Goal: Information Seeking & Learning: Learn about a topic

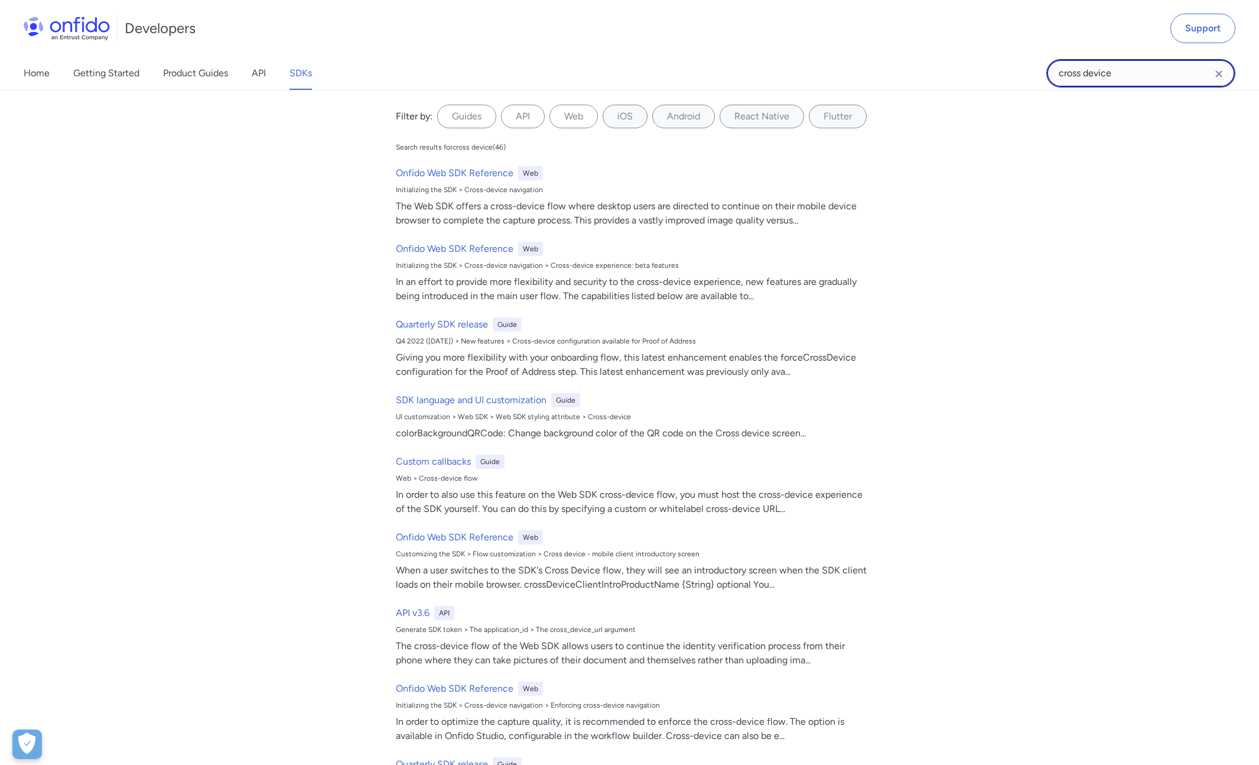
drag, startPoint x: 1114, startPoint y: 69, endPoint x: 1007, endPoint y: 69, distance: 107.0
click at [1044, 69] on div "Home Getting Started Product Guides API SDKs cross device cross device Filter b…" at bounding box center [629, 73] width 1259 height 33
type input "auto"
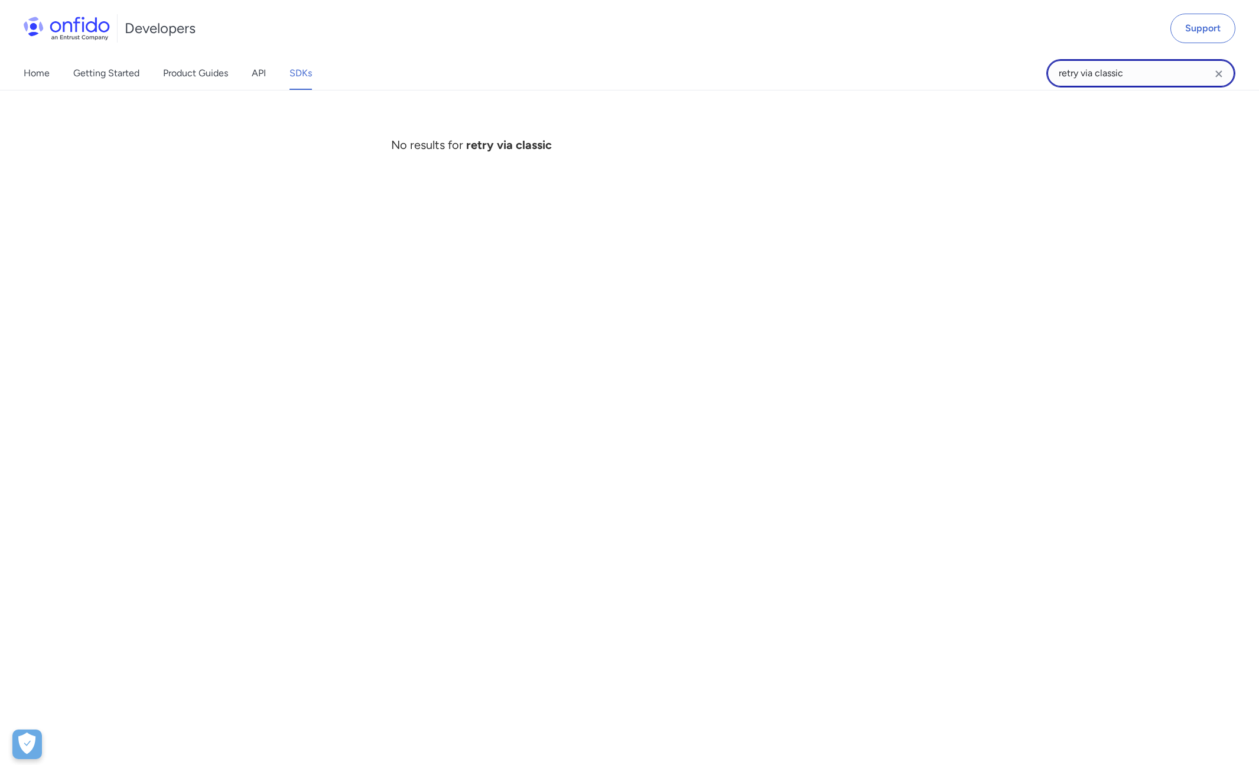
drag, startPoint x: 1154, startPoint y: 67, endPoint x: 891, endPoint y: 68, distance: 263.6
click at [891, 68] on div "Home Getting Started Product Guides API SDKs retry via classic retry via classi…" at bounding box center [629, 73] width 1259 height 33
type input "autofill"
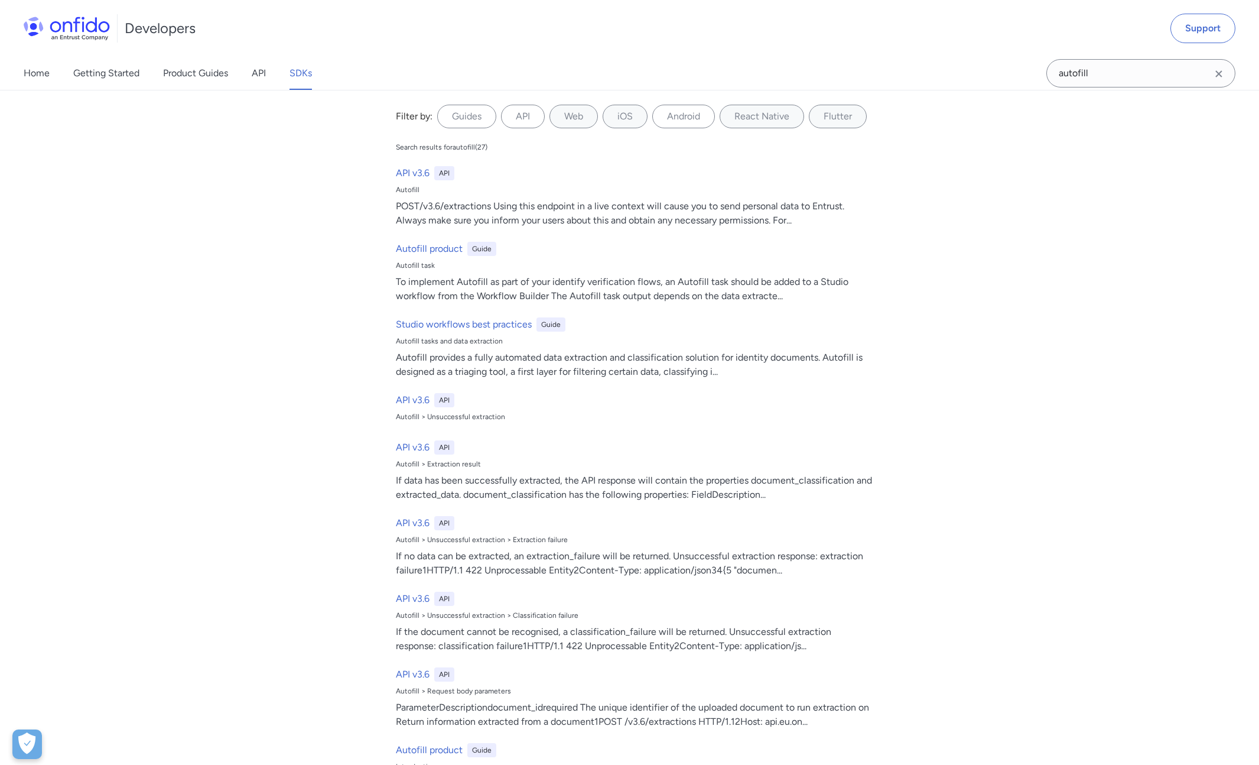
click at [779, 117] on label "React Native" at bounding box center [762, 117] width 85 height 24
click at [0, 0] on Native "React Native" at bounding box center [0, 0] width 0 height 0
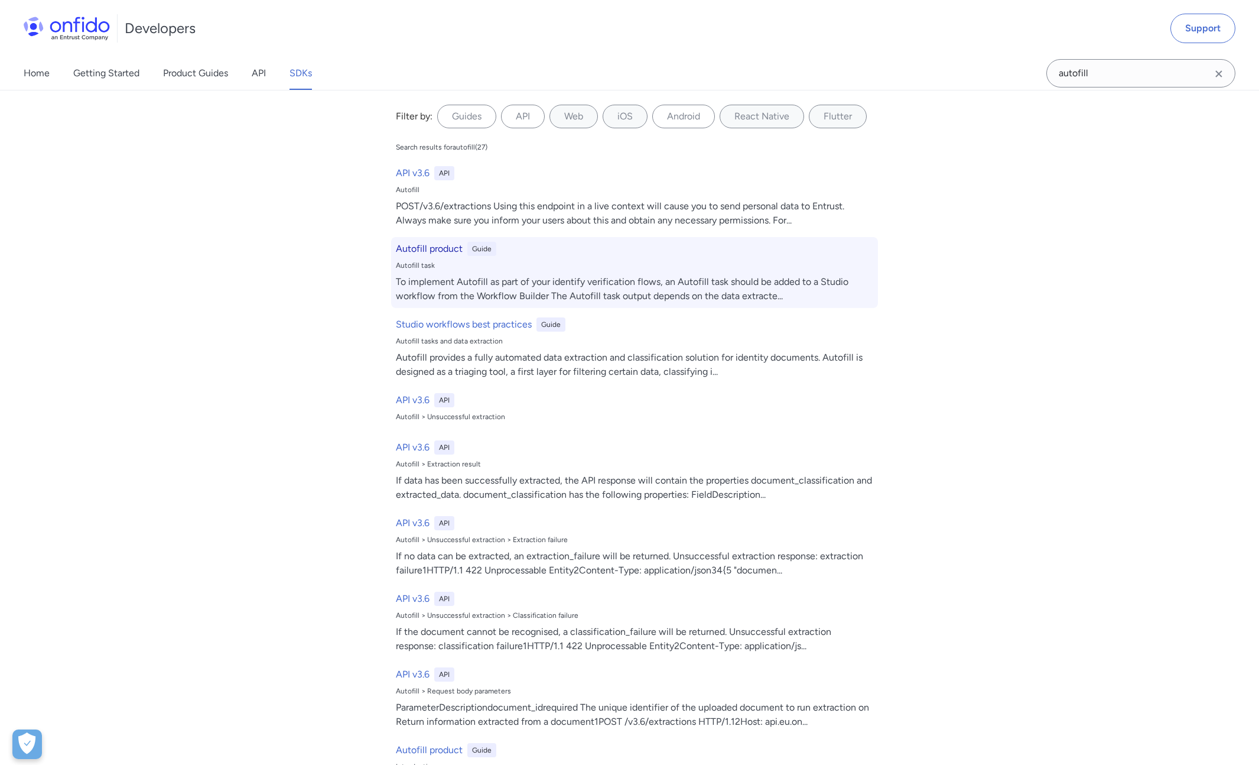
click at [436, 245] on h6 "Autofill product" at bounding box center [429, 249] width 67 height 14
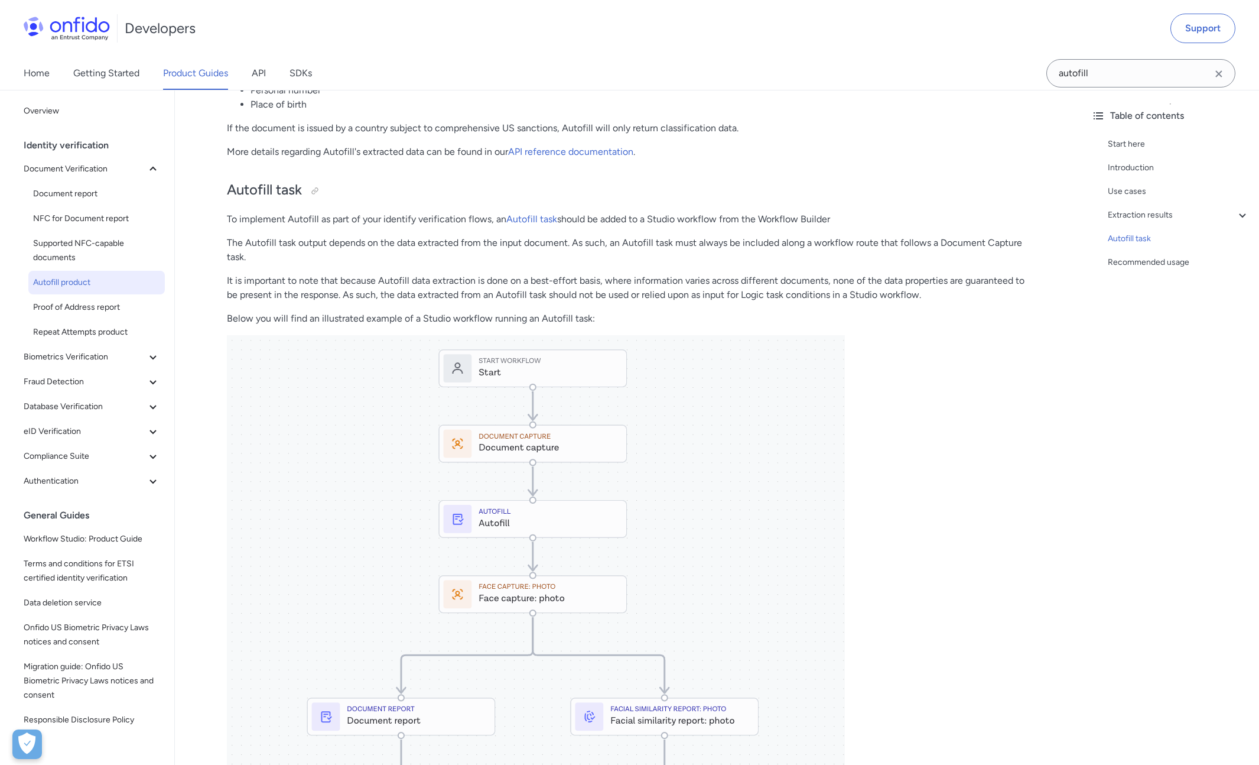
scroll to position [1180, 0]
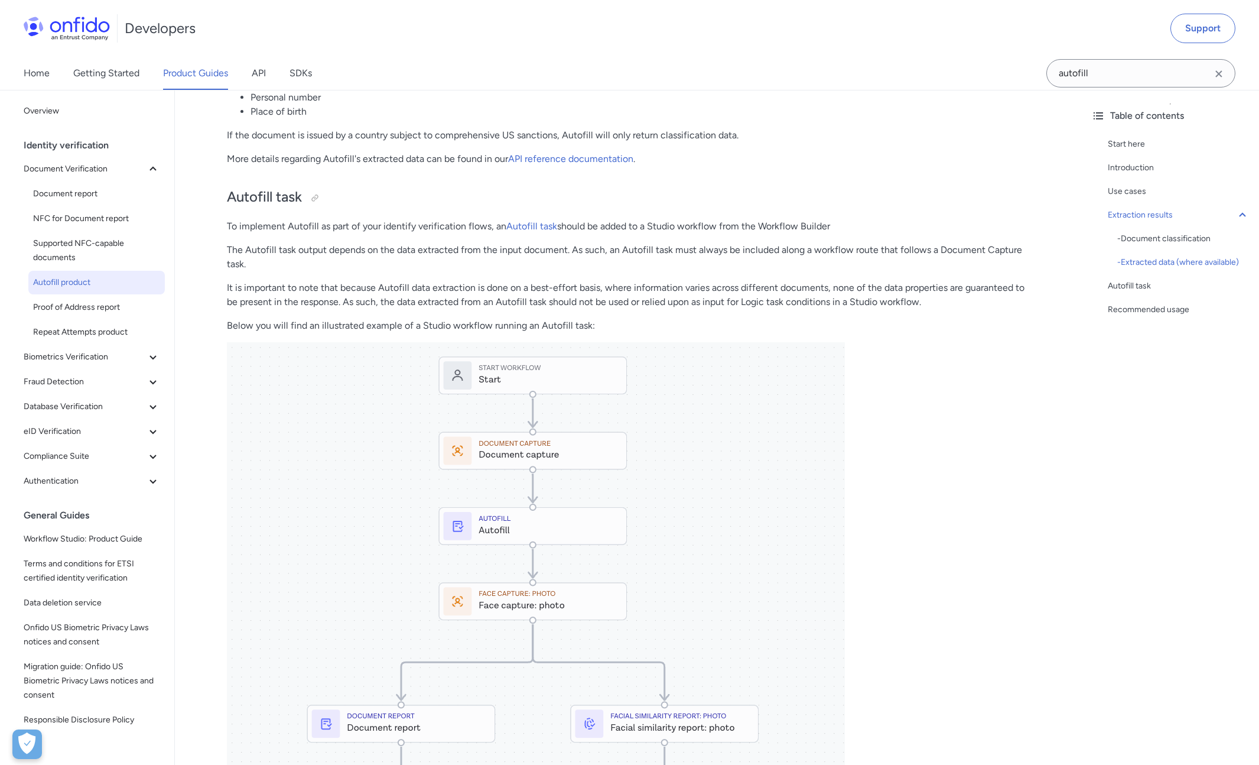
click at [537, 215] on div "Autofill product Start here This guide presents a technical overview of Entrust…" at bounding box center [629, 87] width 804 height 2324
click at [522, 262] on p "The Autofill task output depends on the data extracted from the input document.…" at bounding box center [629, 257] width 804 height 28
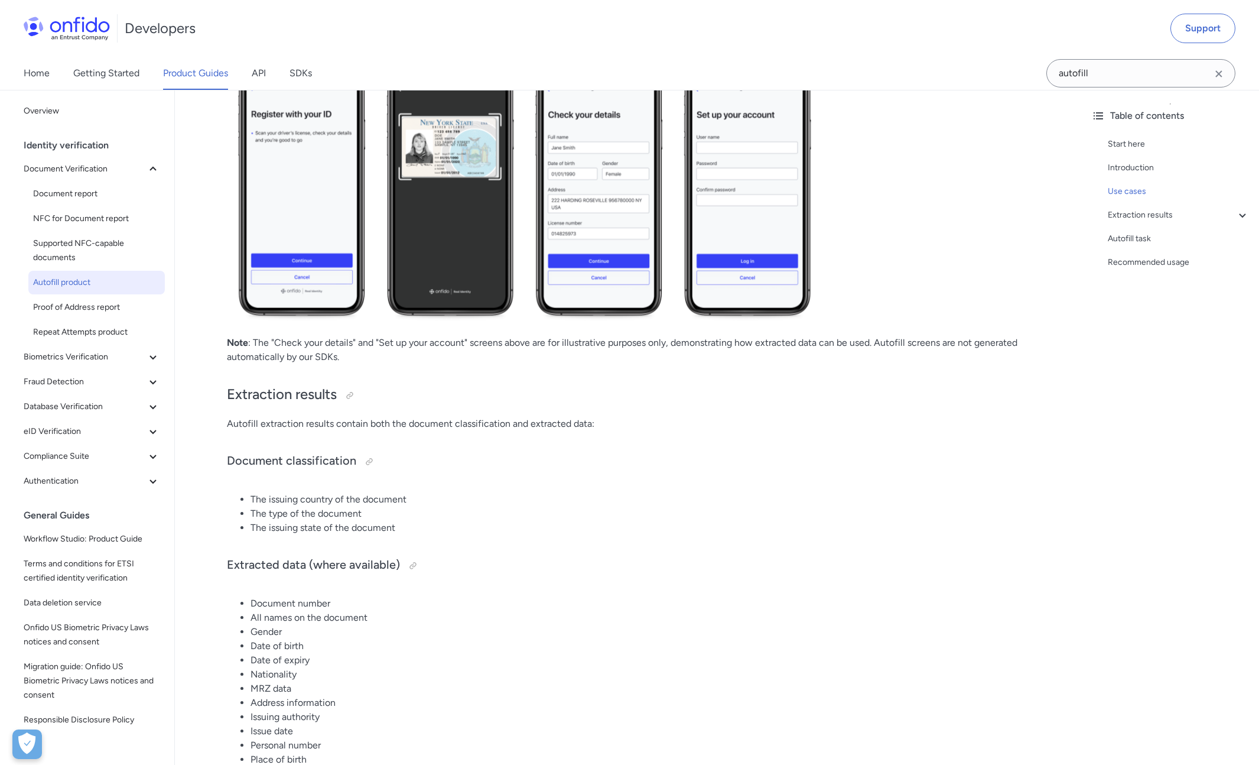
scroll to position [0, 0]
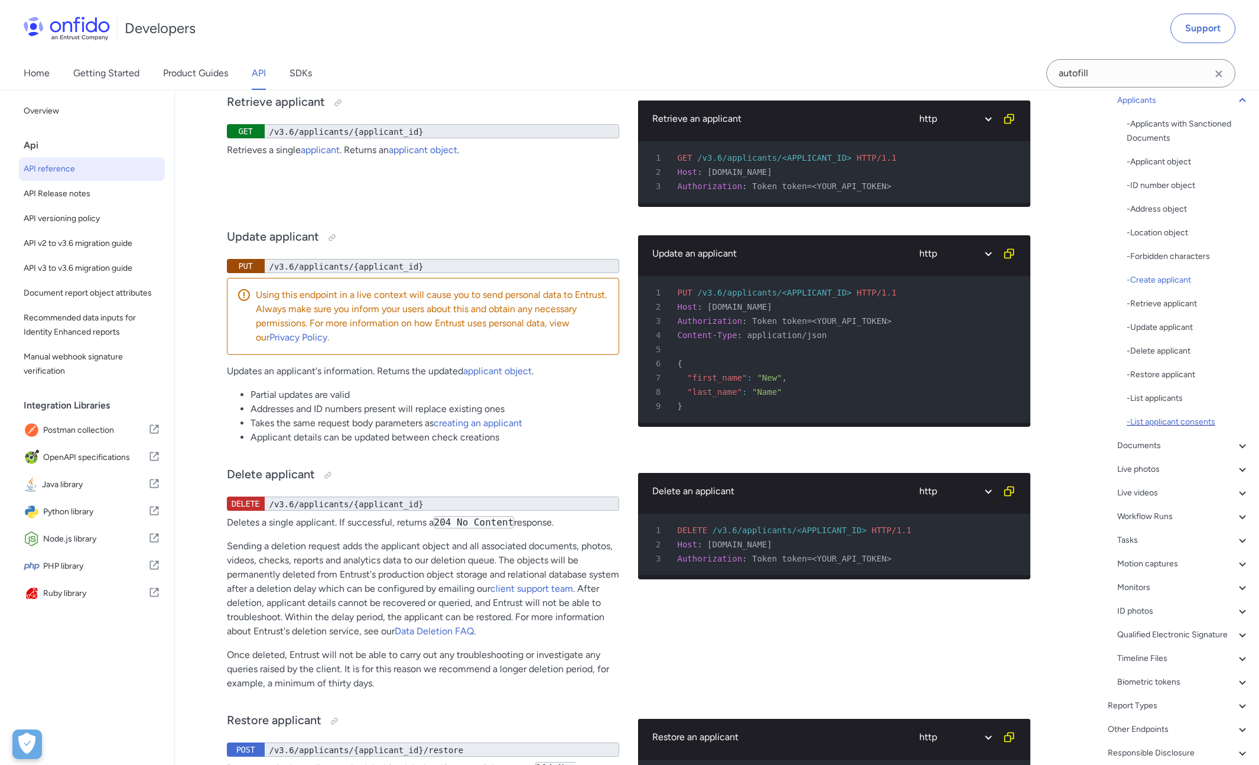
scroll to position [137, 0]
click at [1236, 437] on icon at bounding box center [1243, 442] width 14 height 14
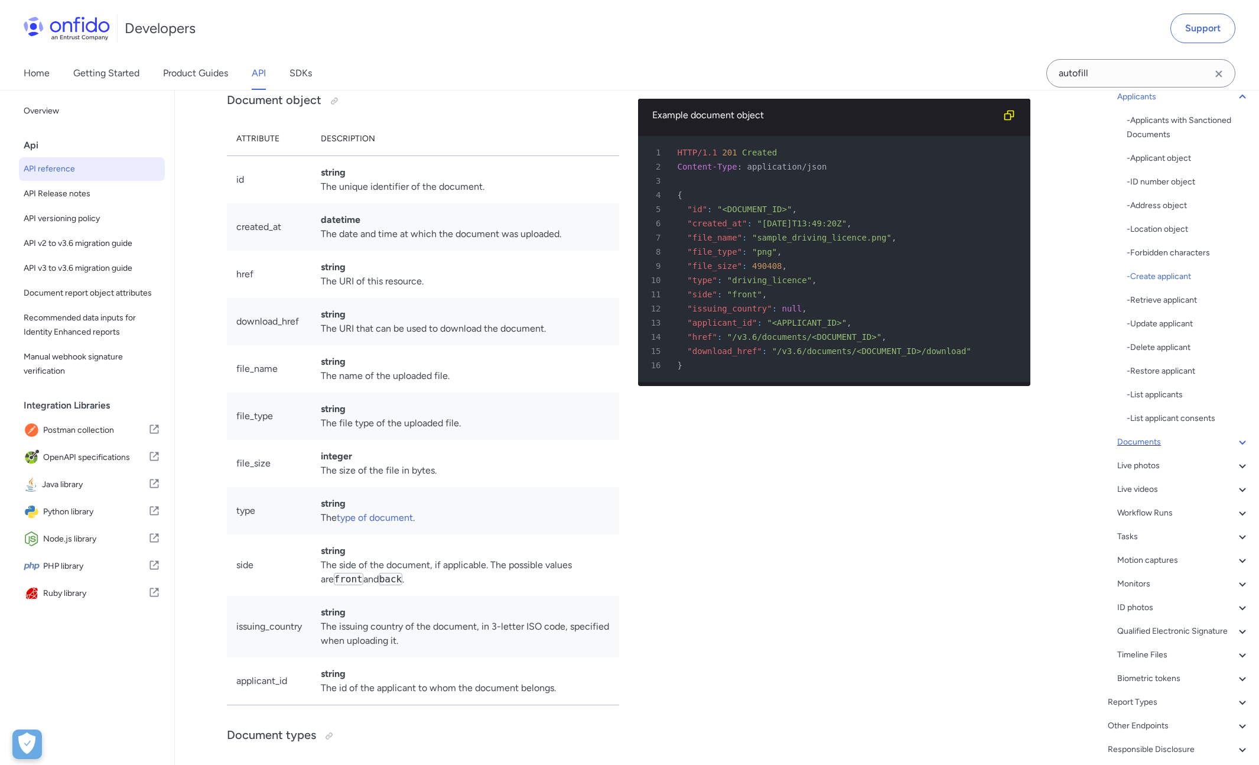
scroll to position [67, 0]
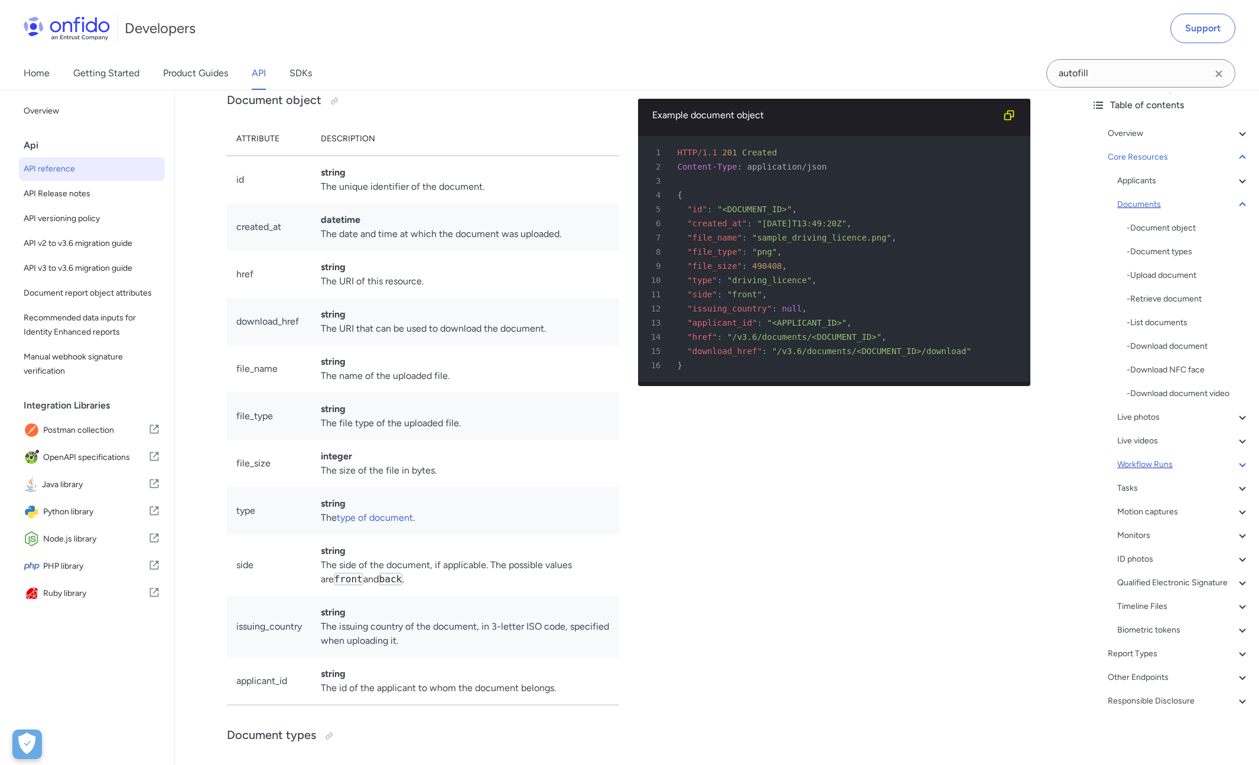
click at [1207, 457] on div "Workflow Runs" at bounding box center [1184, 464] width 132 height 14
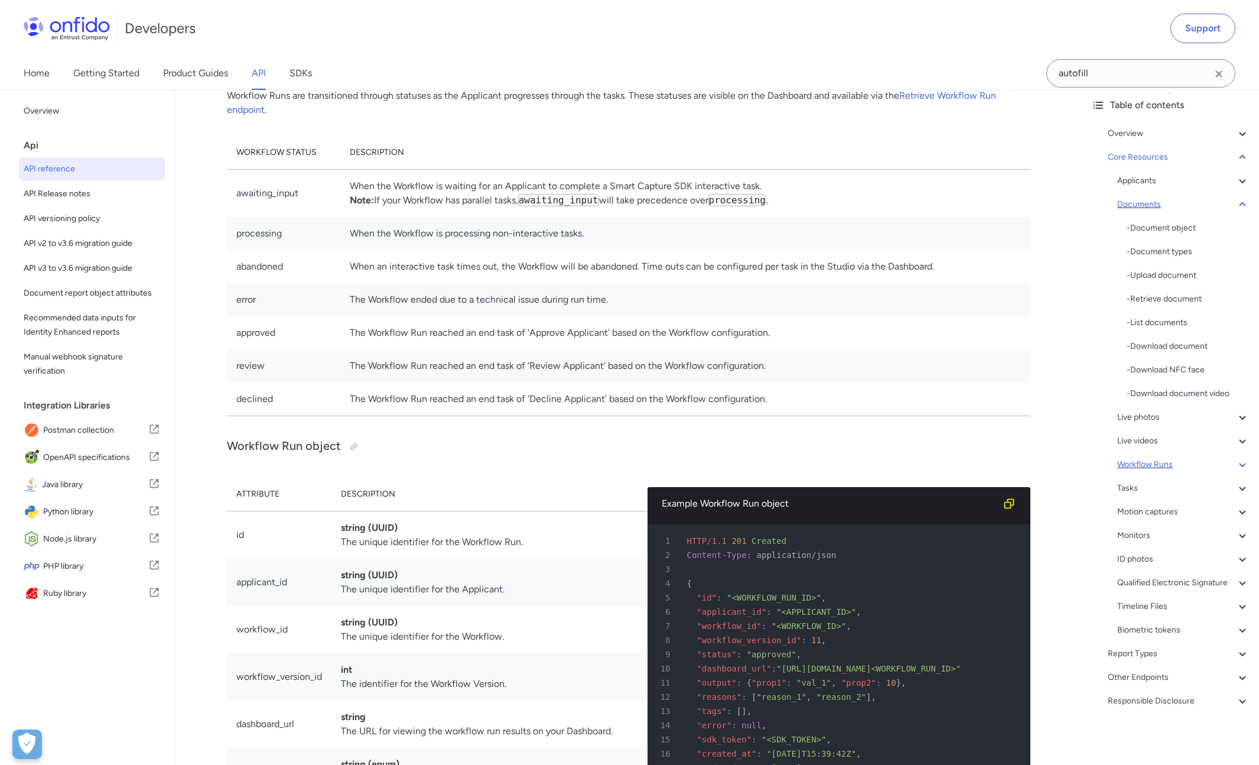
scroll to position [11, 0]
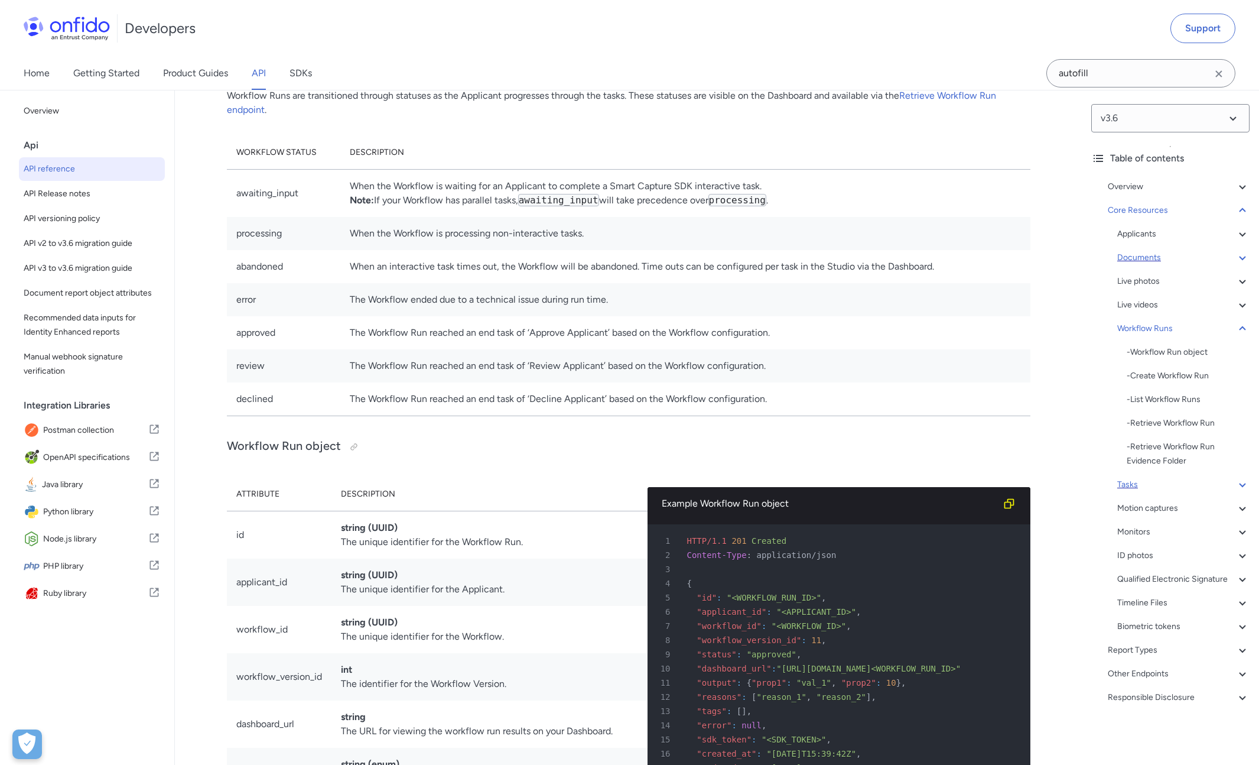
click at [1200, 478] on div "Tasks" at bounding box center [1184, 485] width 132 height 14
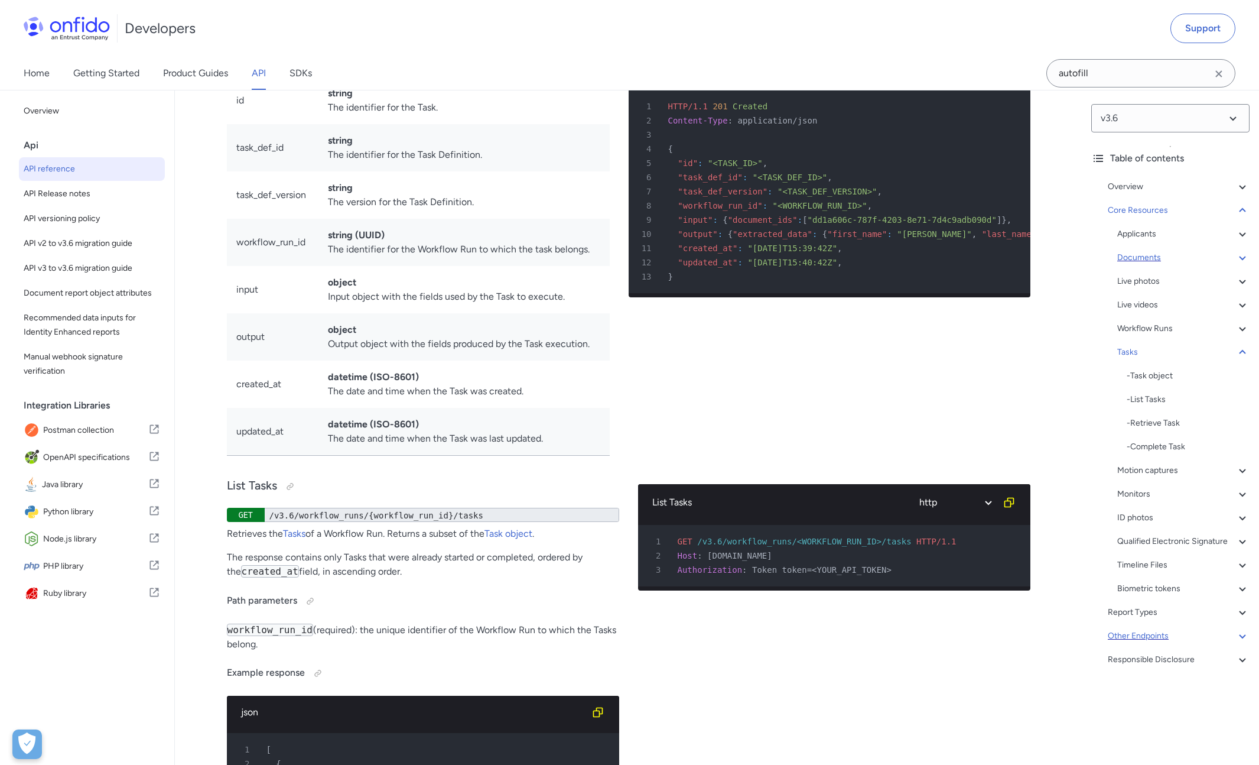
click at [1223, 643] on div "Other Endpoints" at bounding box center [1179, 636] width 142 height 14
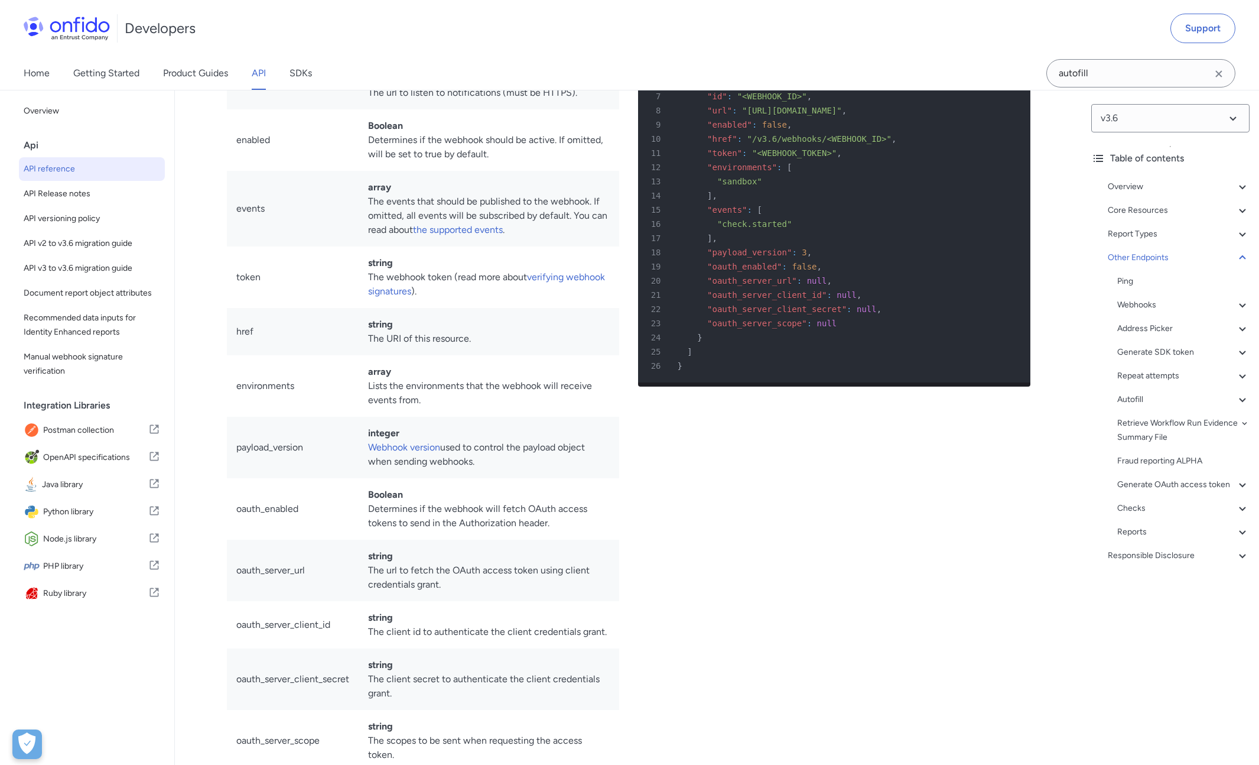
scroll to position [85808, 0]
click at [1157, 402] on div "Autofill" at bounding box center [1184, 399] width 132 height 14
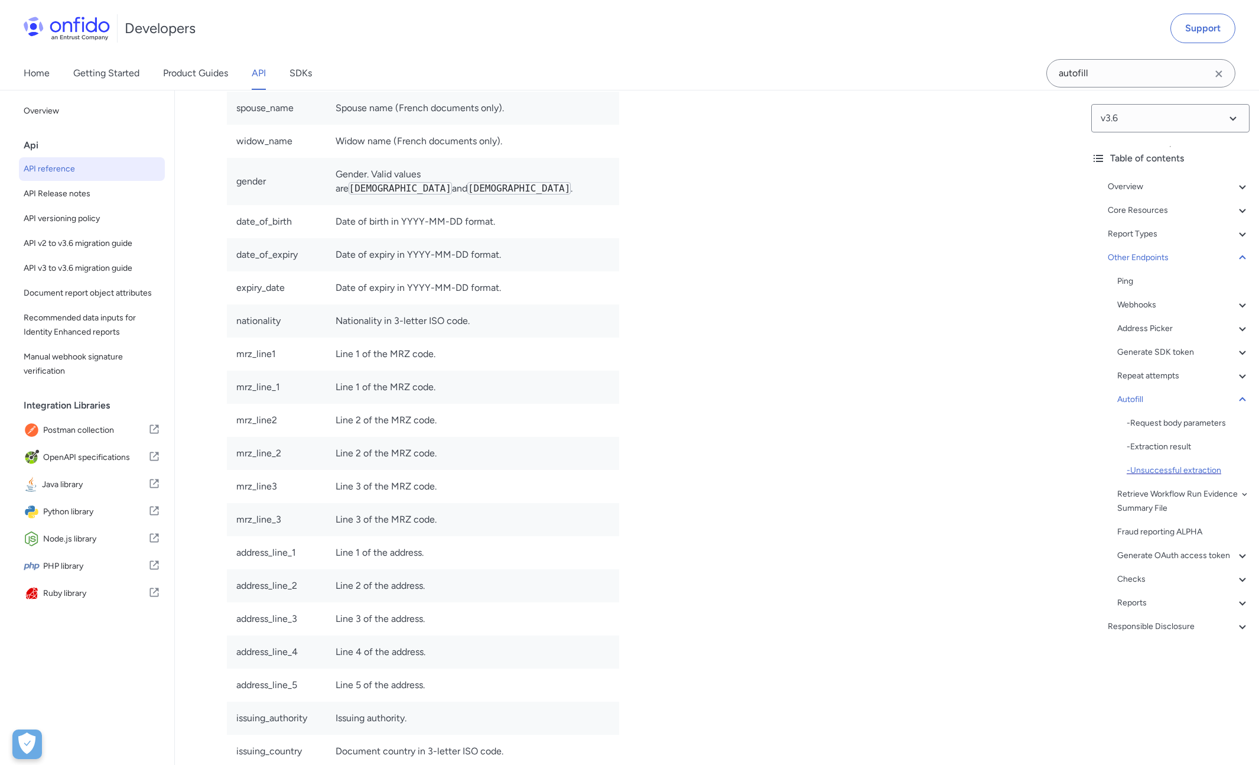
click at [1170, 465] on div "- Unsuccessful extraction" at bounding box center [1188, 470] width 123 height 14
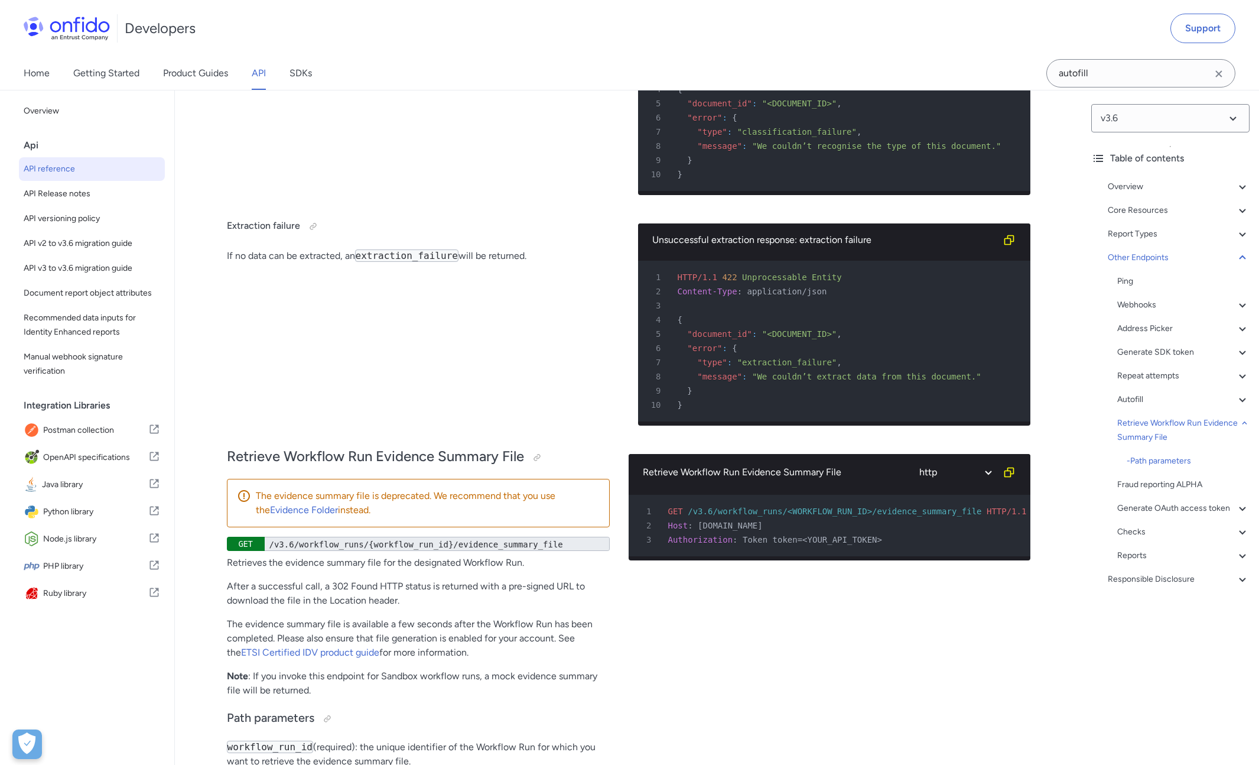
scroll to position [100538, 0]
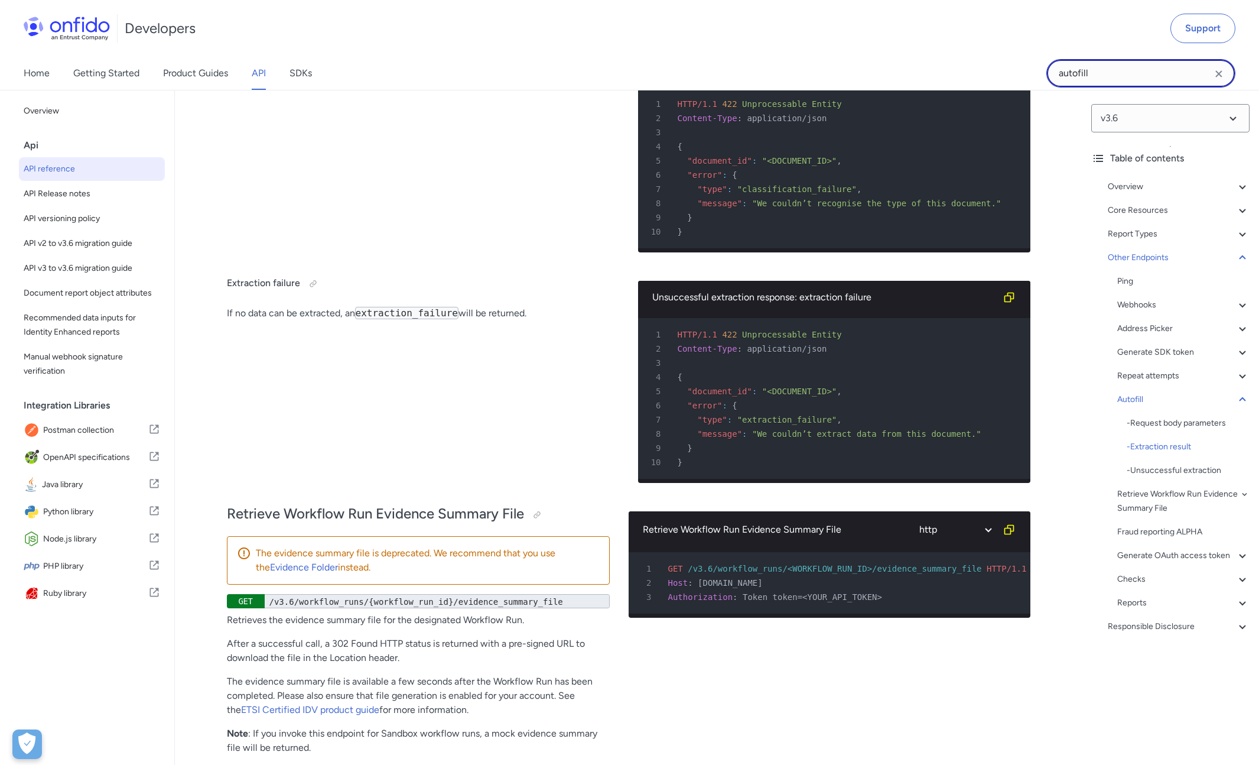
click at [1162, 83] on input "autofill" at bounding box center [1141, 73] width 189 height 28
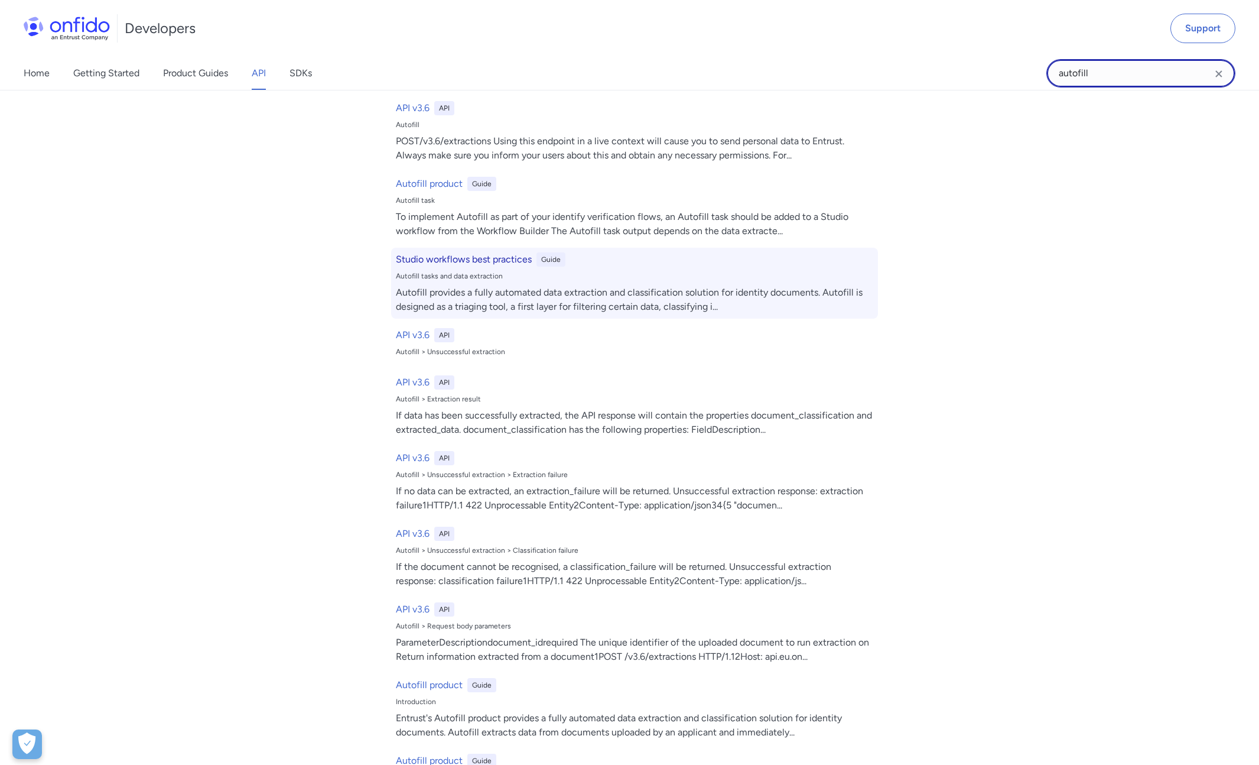
scroll to position [66, 0]
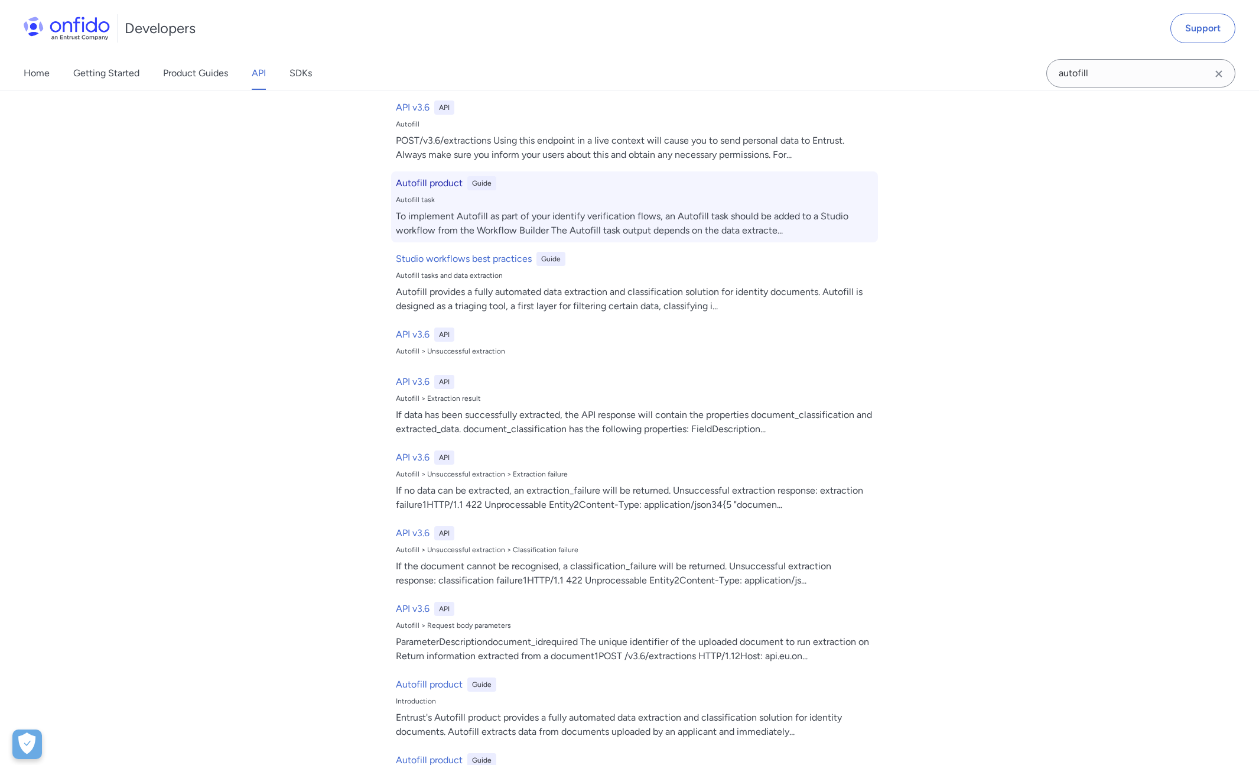
click at [432, 190] on div "Autofill product Guide Autofill task To implement Autofill as part of your iden…" at bounding box center [634, 206] width 487 height 71
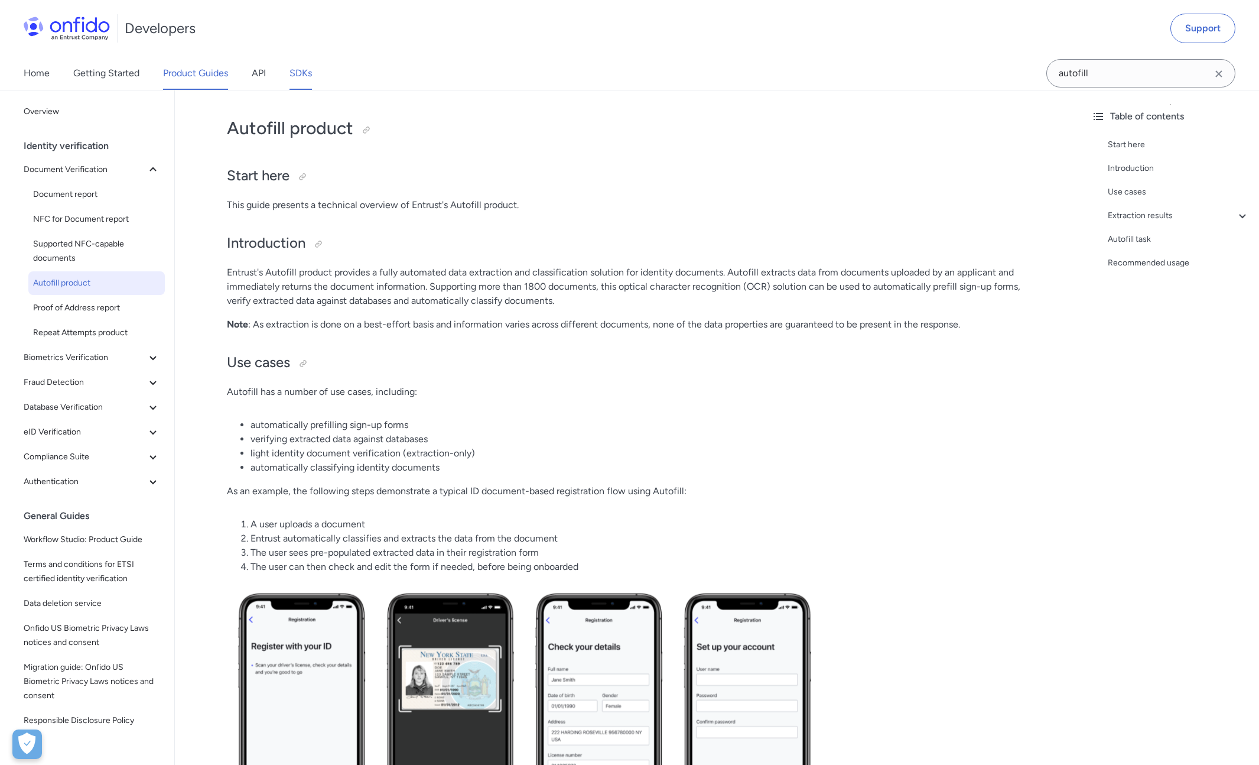
click at [312, 59] on link "SDKs" at bounding box center [301, 73] width 22 height 33
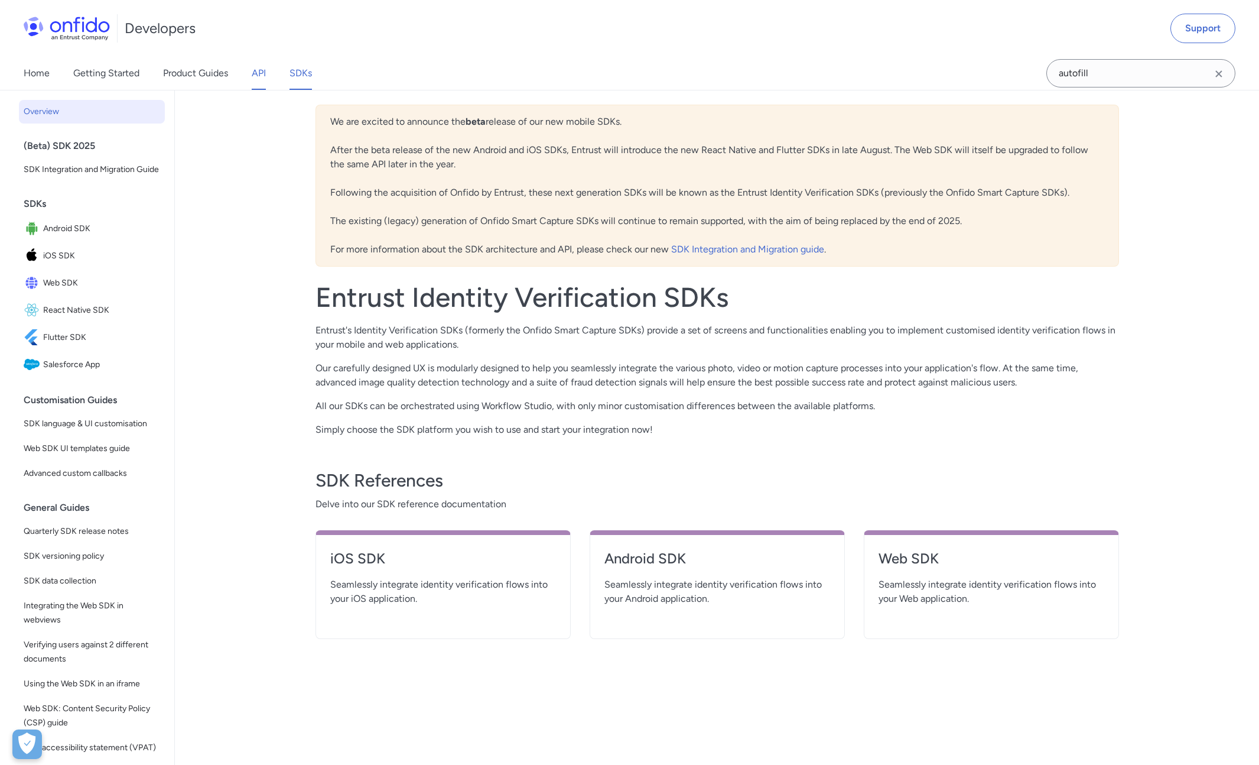
click at [252, 88] on link "API" at bounding box center [259, 73] width 14 height 33
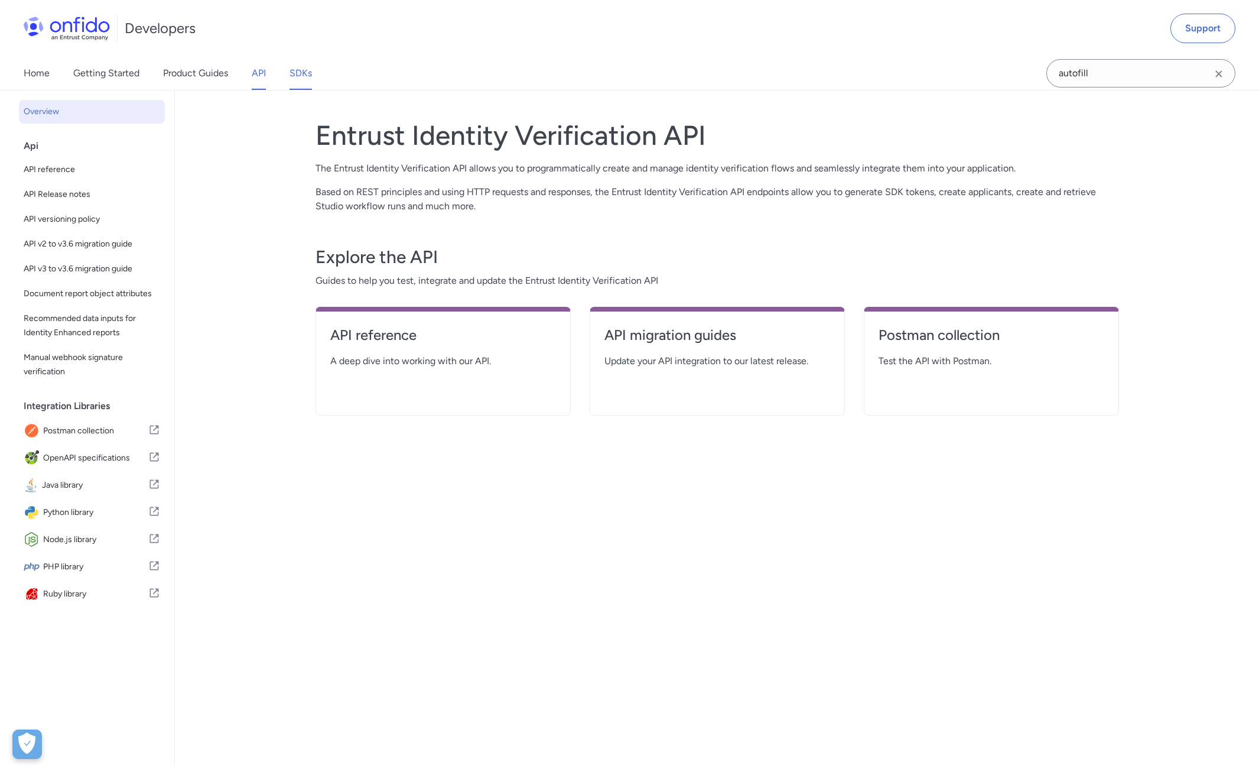
click at [308, 66] on link "SDKs" at bounding box center [301, 73] width 22 height 33
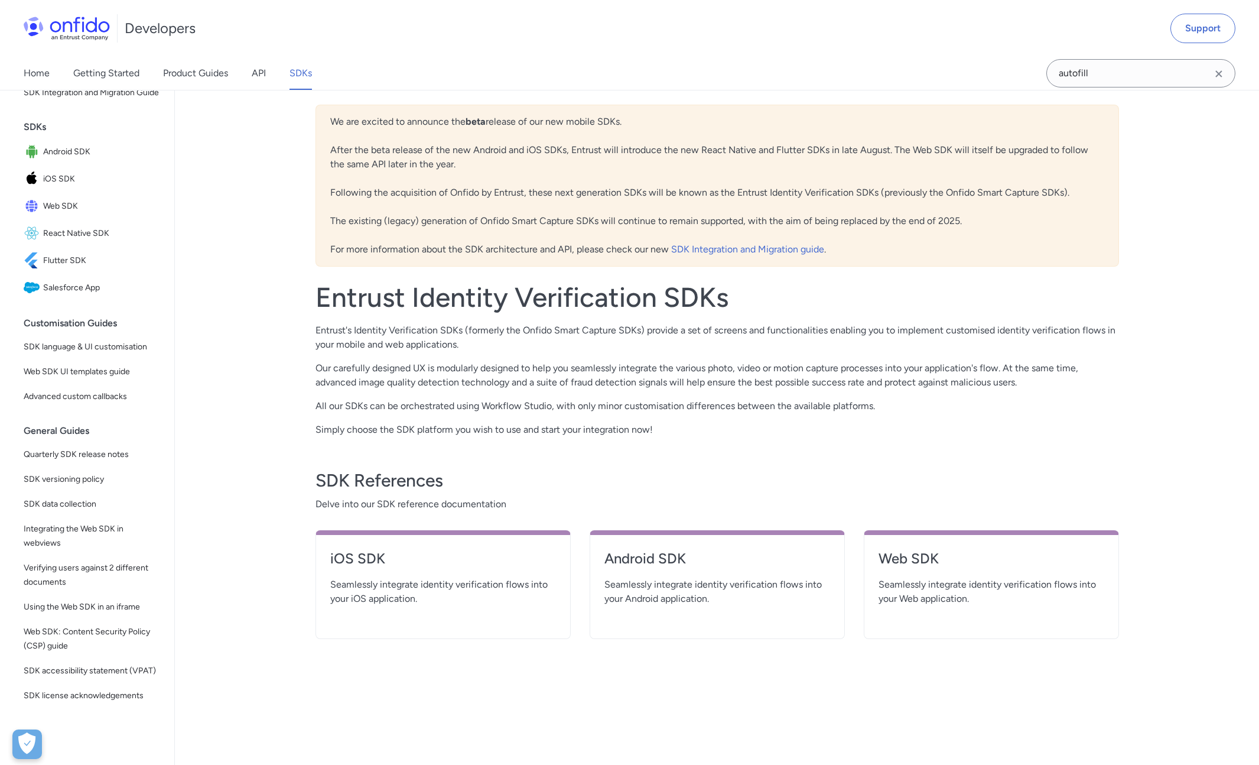
scroll to position [101, 0]
click at [98, 389] on span "Advanced custom callbacks" at bounding box center [92, 396] width 137 height 14
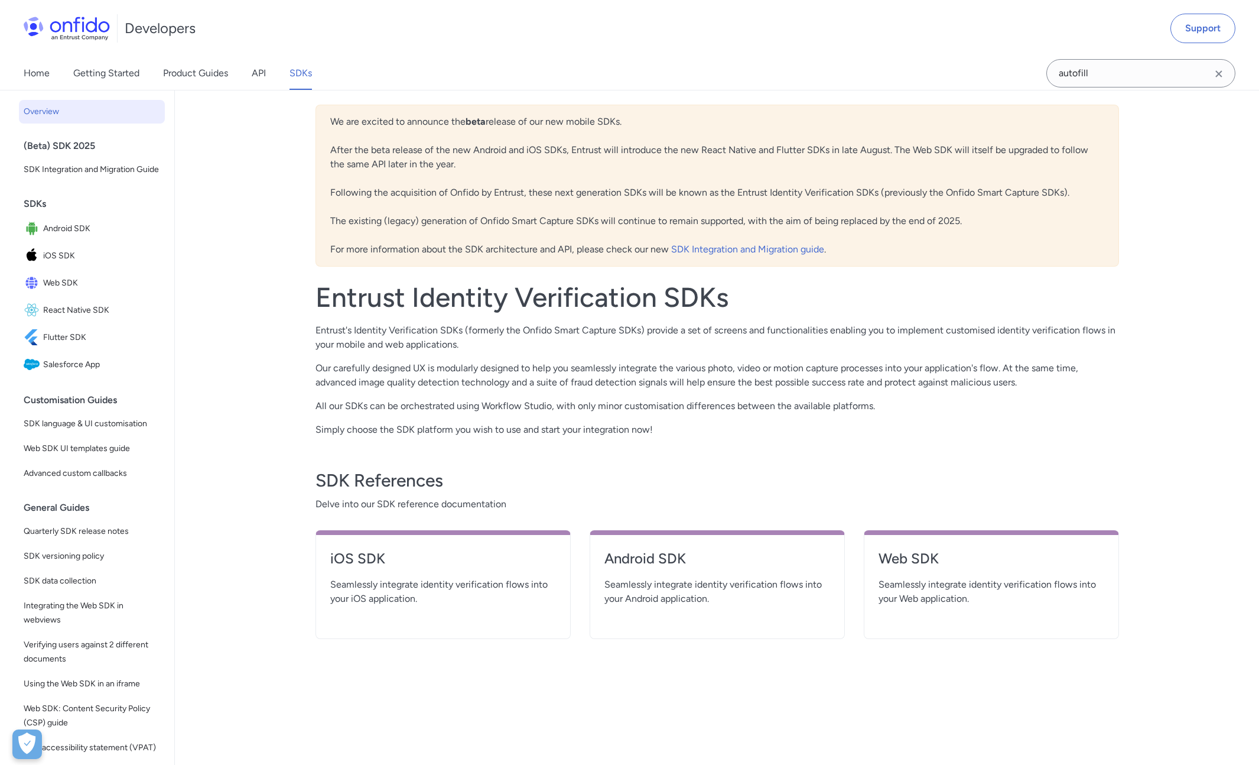
click at [269, 90] on div "Developers Support Home Getting Started Product Guides API SDKs autofill" at bounding box center [629, 45] width 1259 height 90
click at [269, 88] on div "Home Getting Started Product Guides API SDKs" at bounding box center [179, 73] width 359 height 33
click at [265, 86] on link "API" at bounding box center [259, 73] width 14 height 33
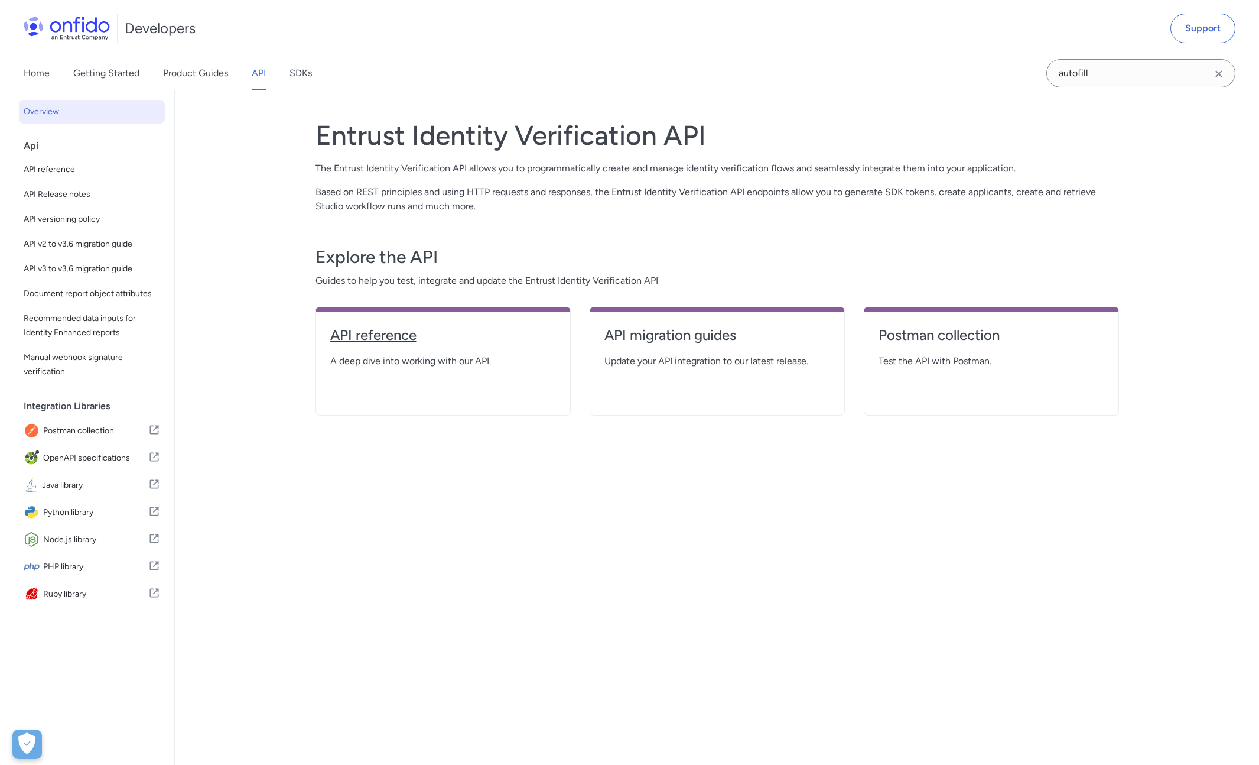
click at [431, 346] on link "API reference" at bounding box center [443, 340] width 226 height 28
select select "http"
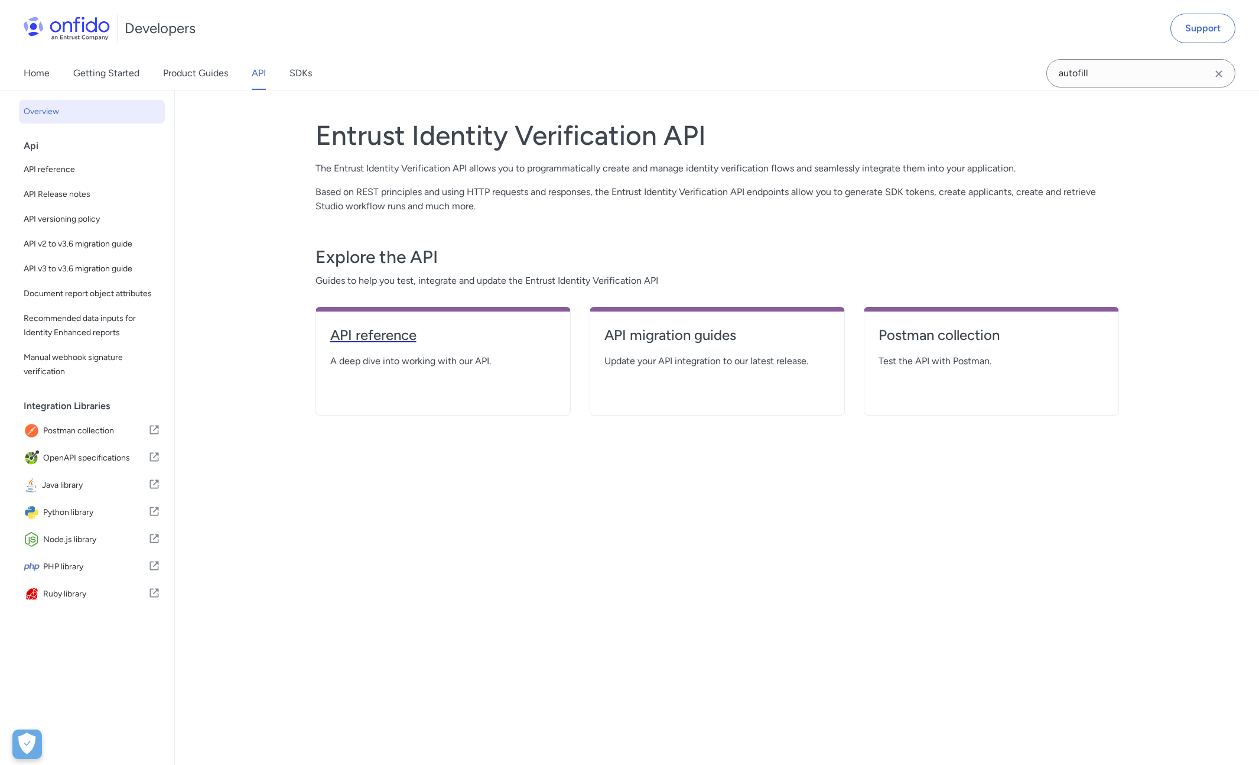
select select "http"
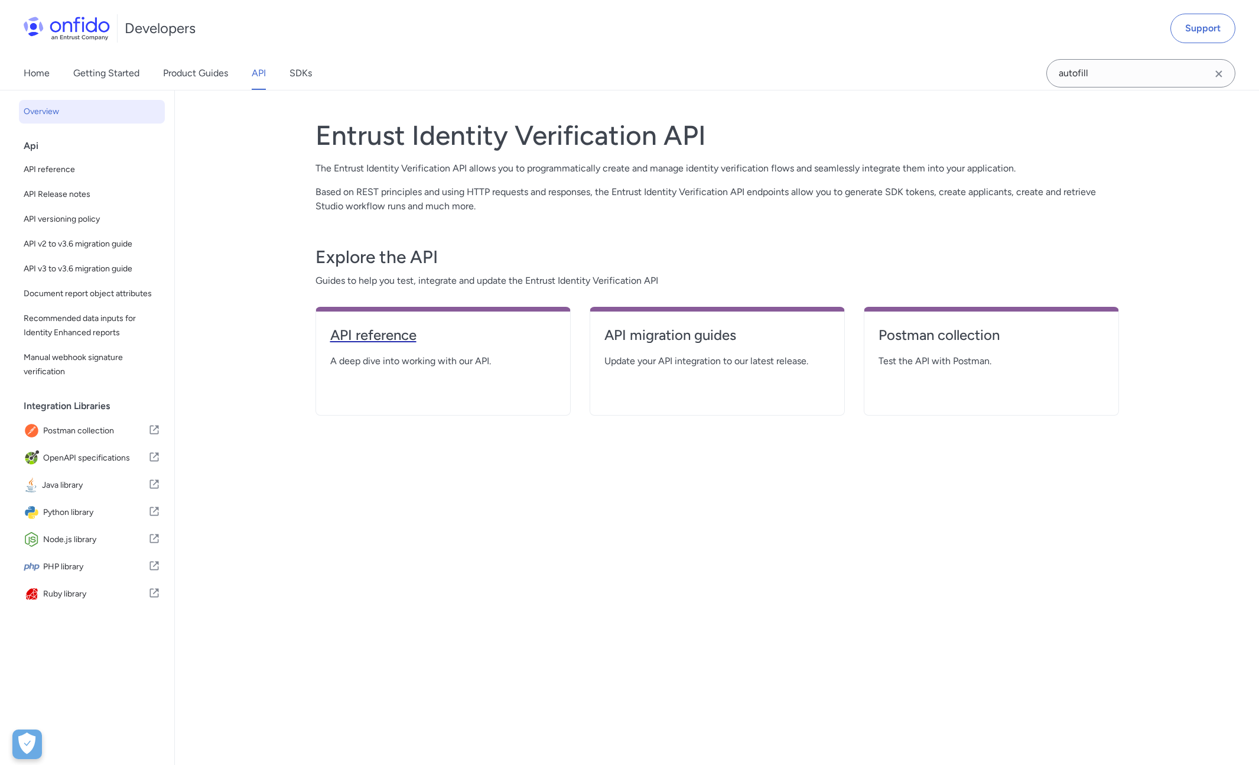
select select "http"
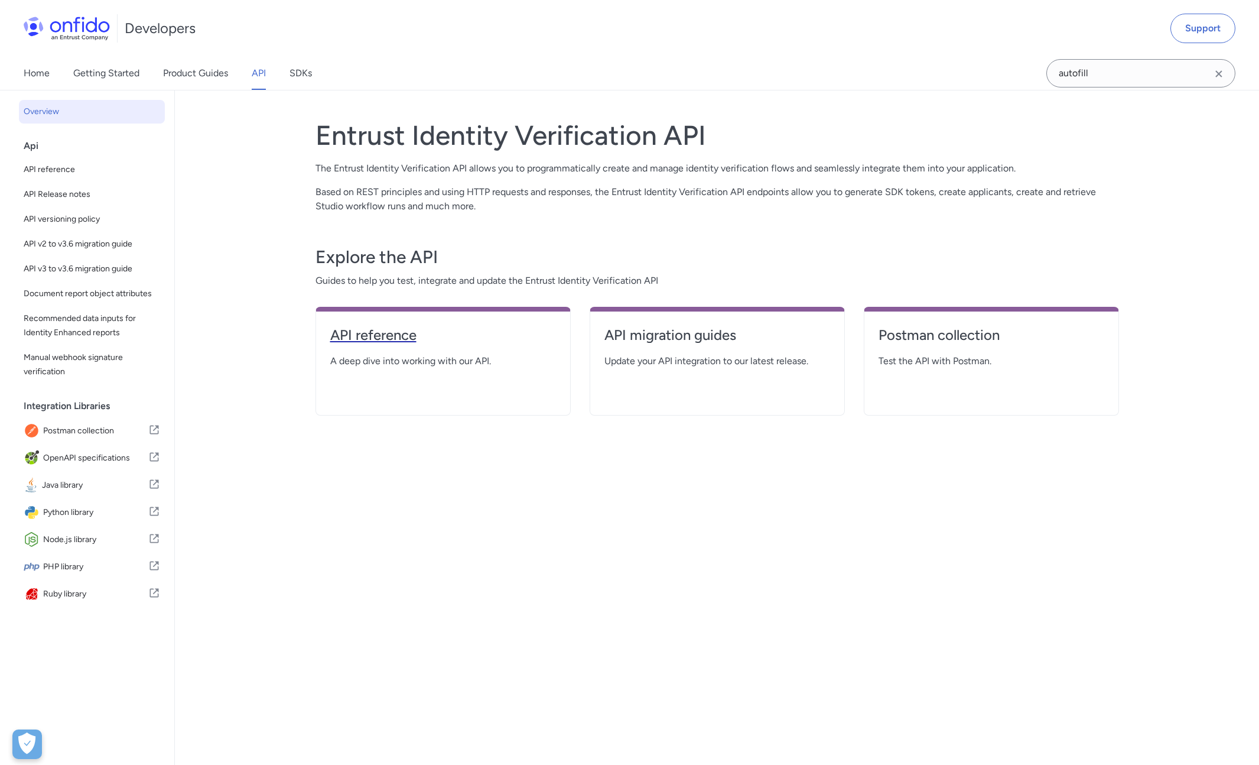
select select "http"
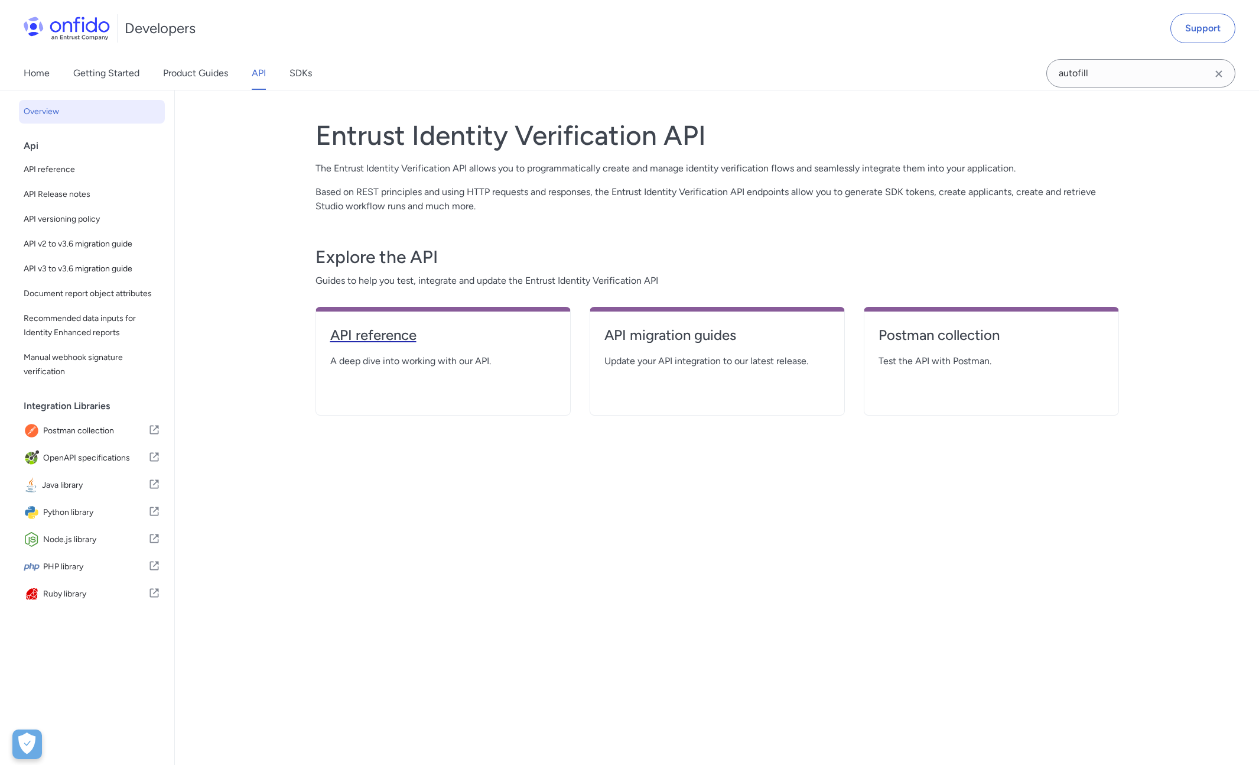
select select "http"
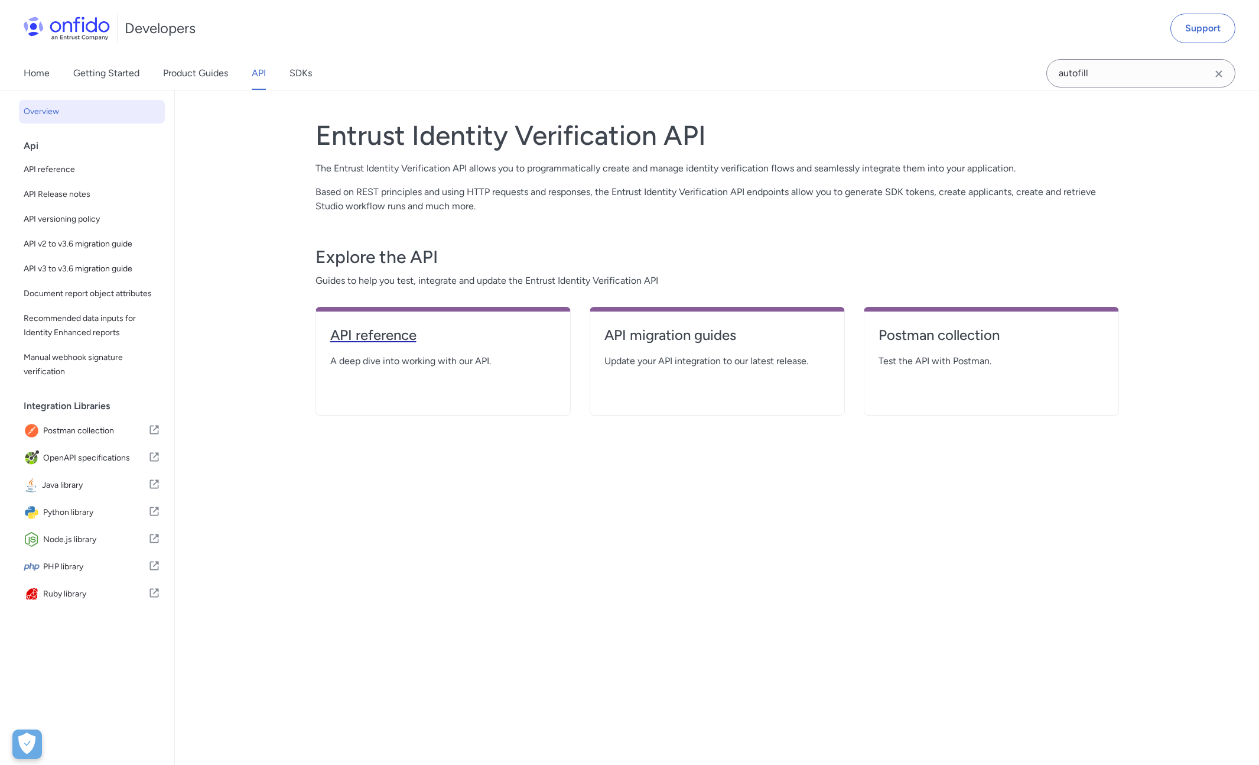
select select "http"
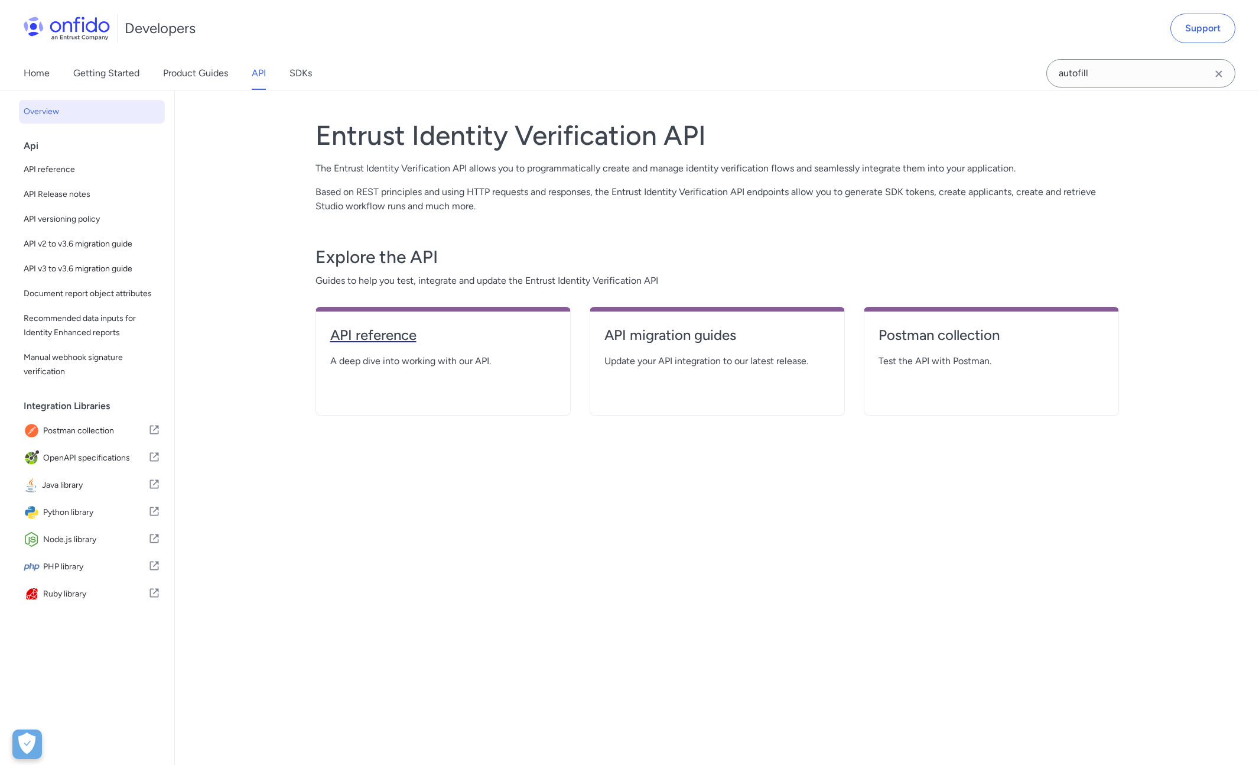
select select "http"
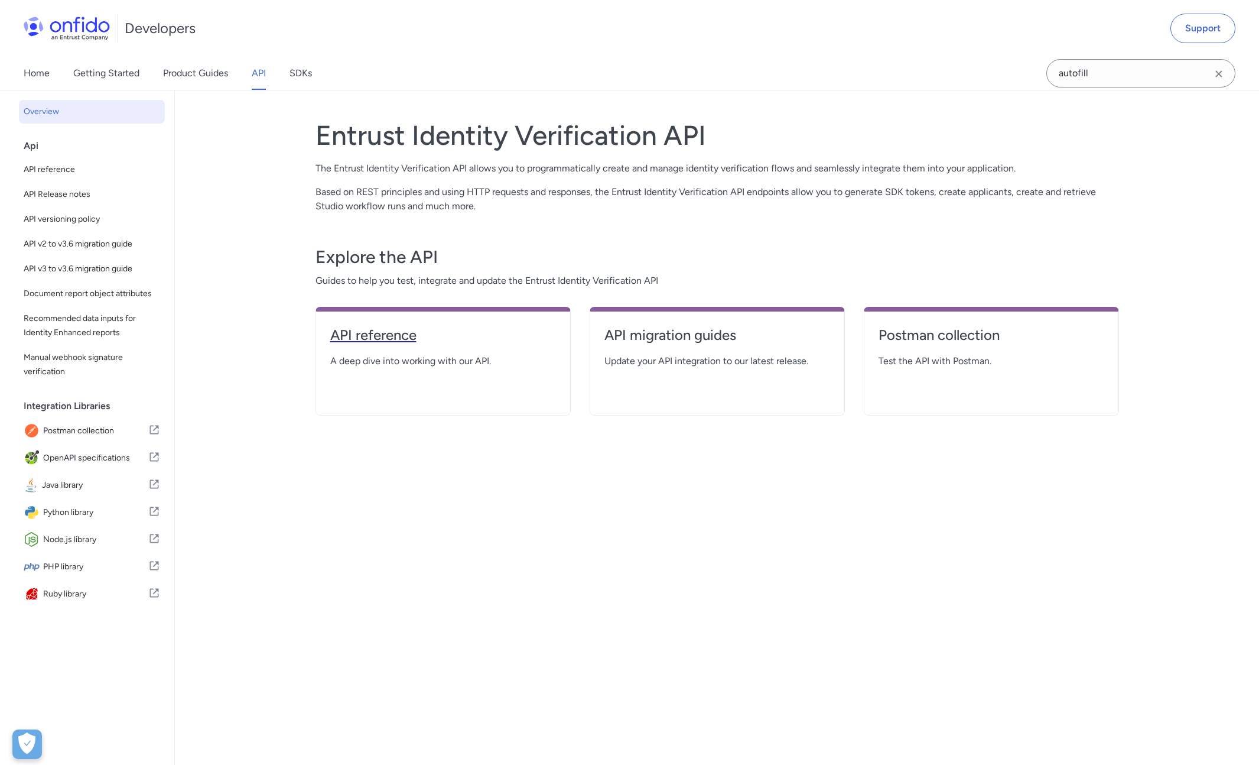
select select "http"
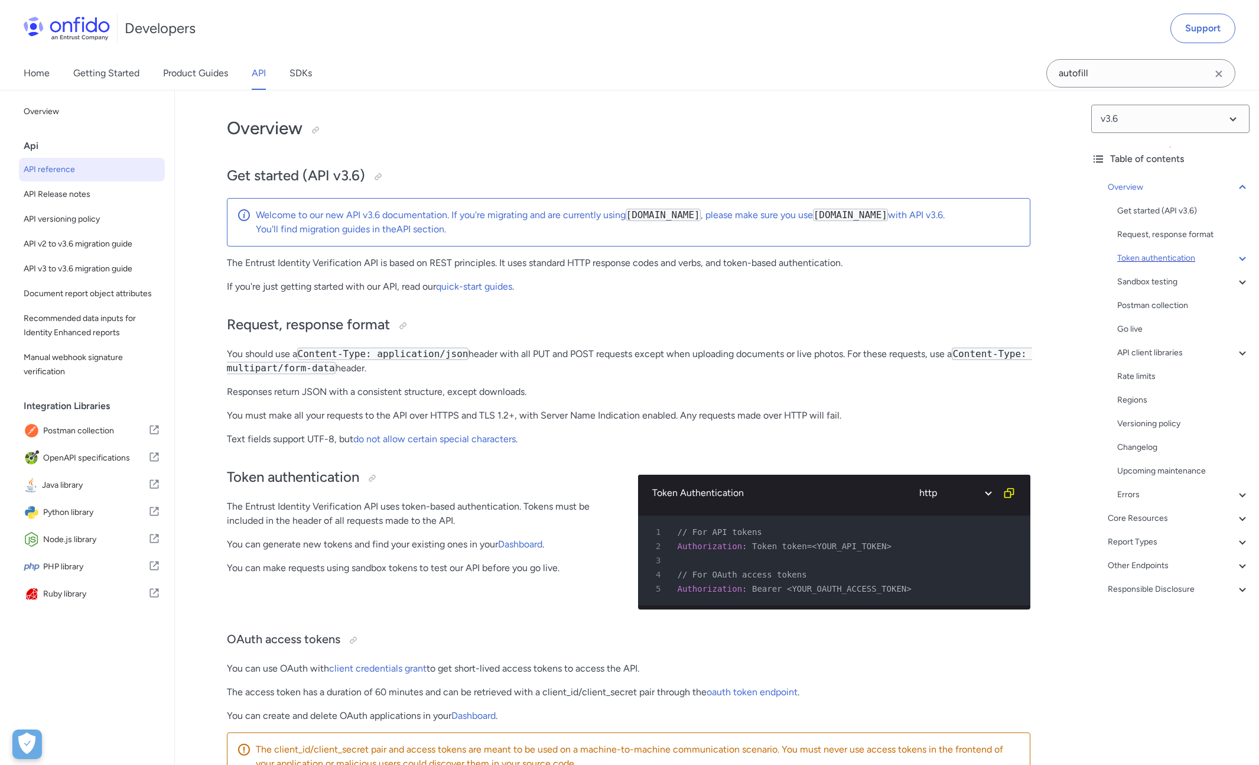
click at [1236, 256] on icon at bounding box center [1243, 258] width 14 height 14
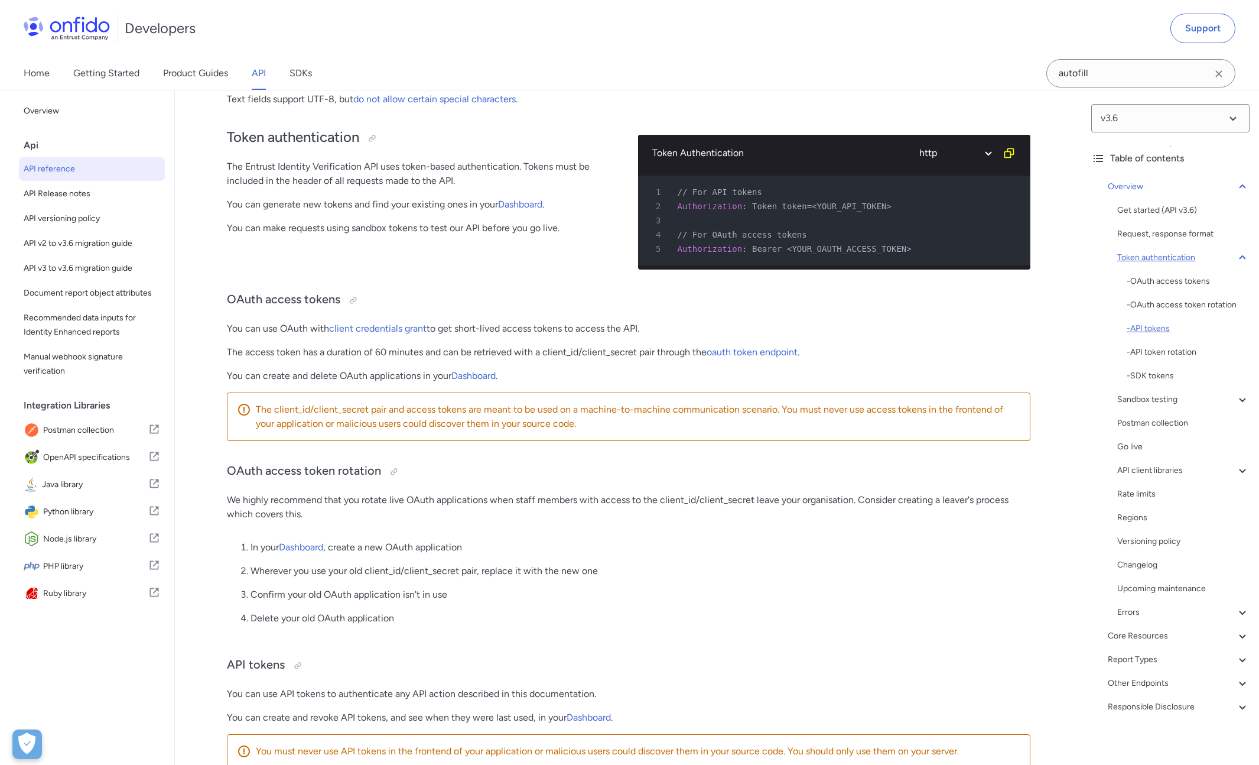
scroll to position [6, 0]
click at [1228, 380] on div "Get started (API v3.6) Request, response format Token authentication - OAuth ac…" at bounding box center [1184, 405] width 132 height 416
click at [1230, 402] on div "Get started (API v3.6) Request, response format Token authentication - OAuth ac…" at bounding box center [1184, 405] width 132 height 416
click at [1236, 396] on icon at bounding box center [1243, 394] width 14 height 14
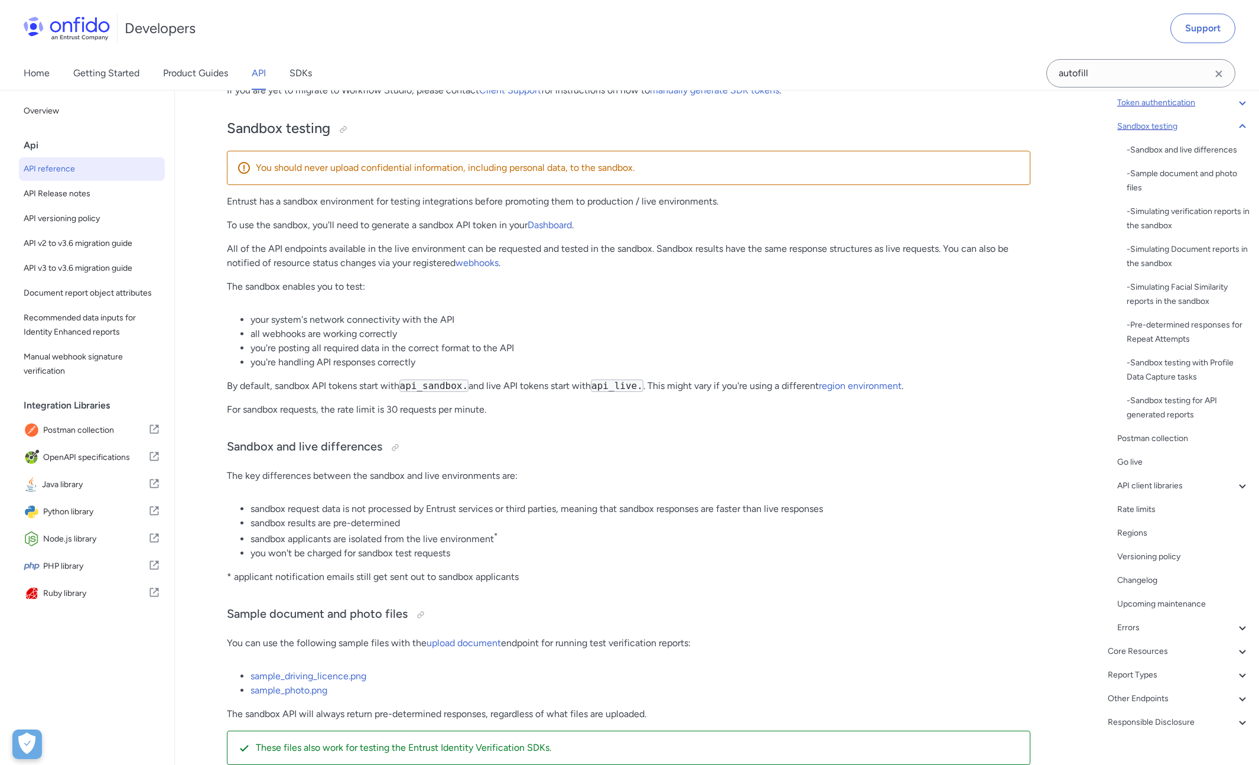
scroll to position [163, 0]
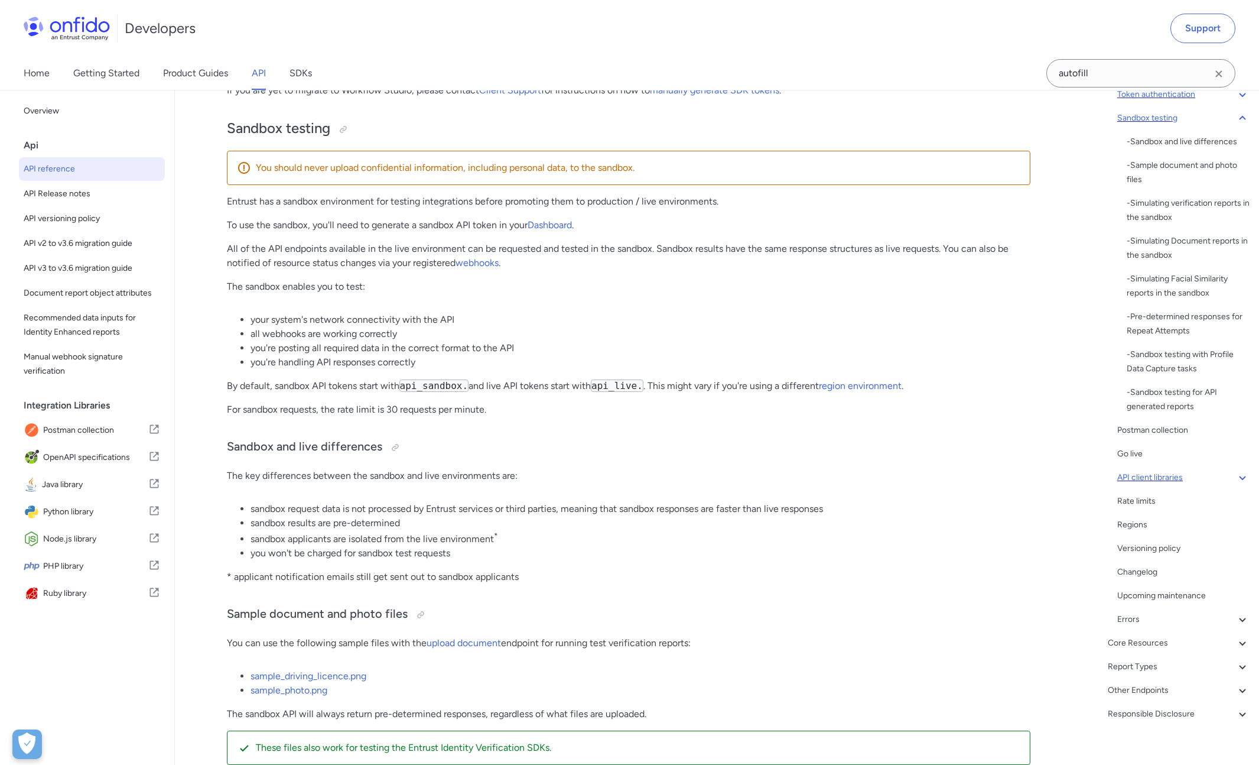
click at [1225, 473] on div "API client libraries" at bounding box center [1184, 477] width 132 height 14
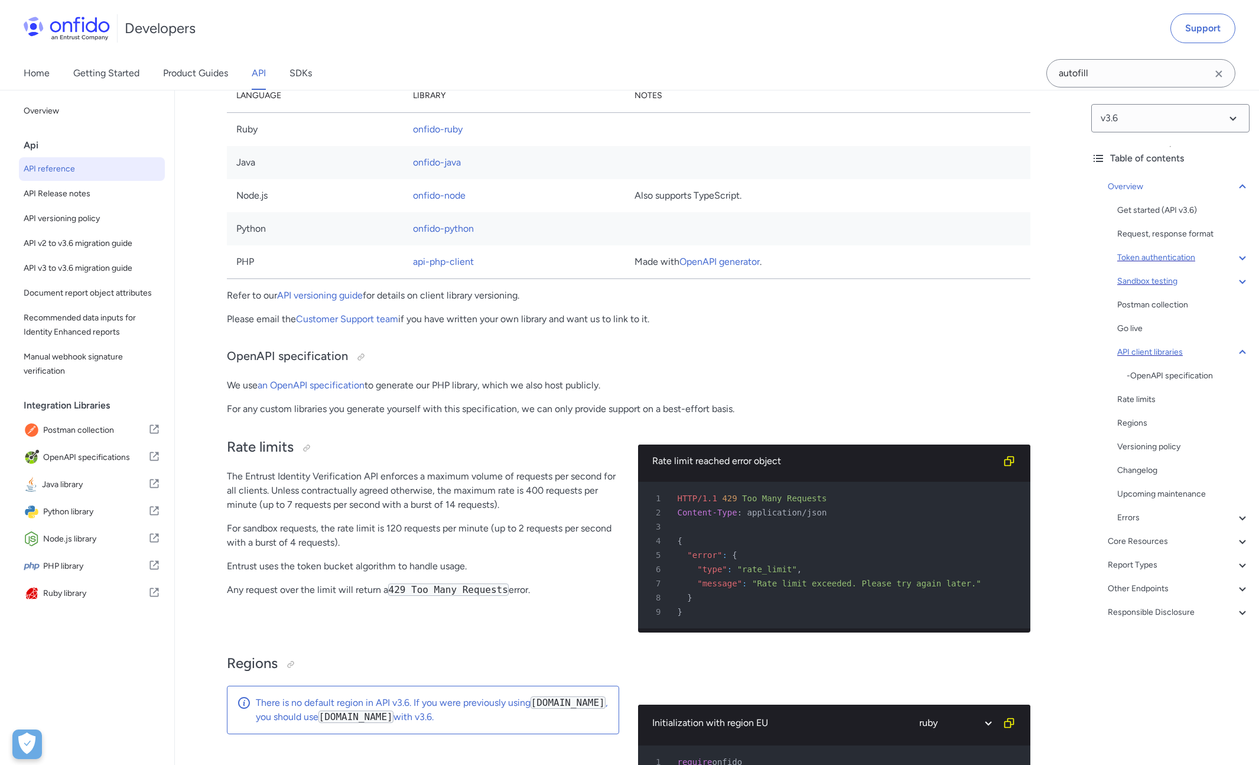
scroll to position [7876, 0]
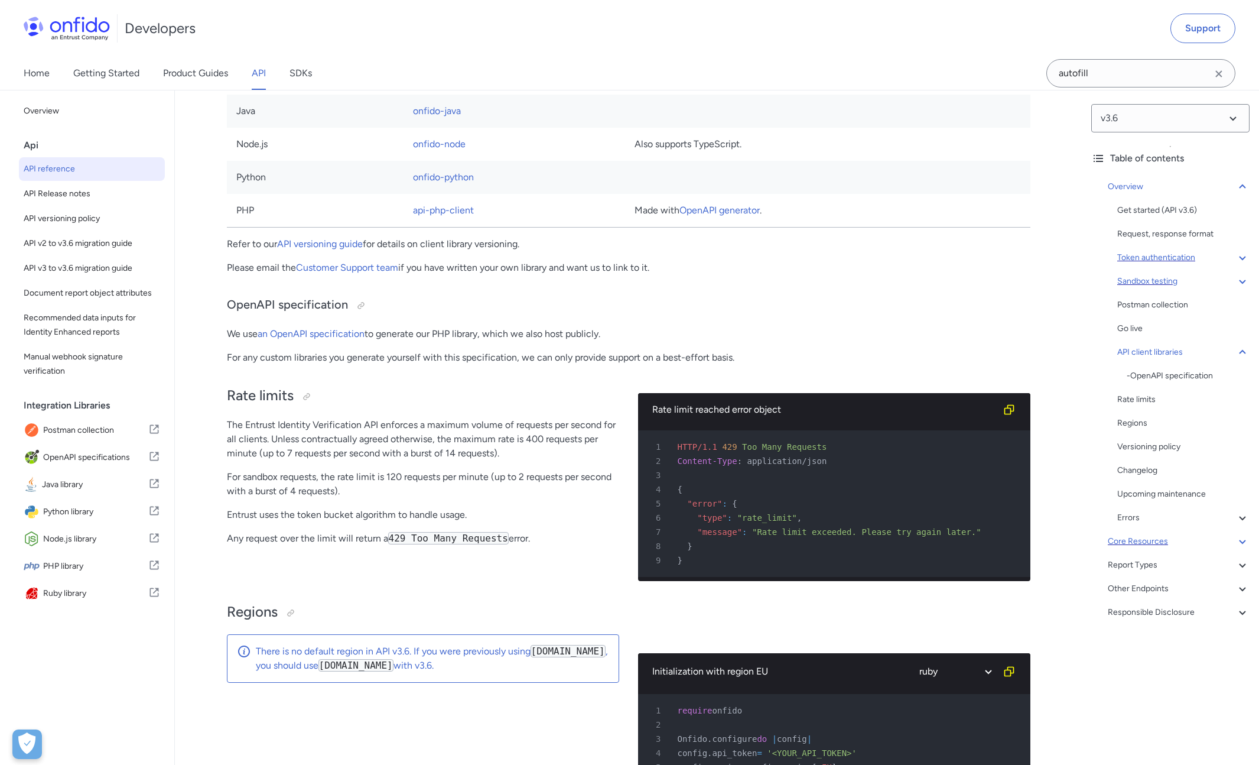
click at [1239, 542] on icon at bounding box center [1242, 542] width 7 height 4
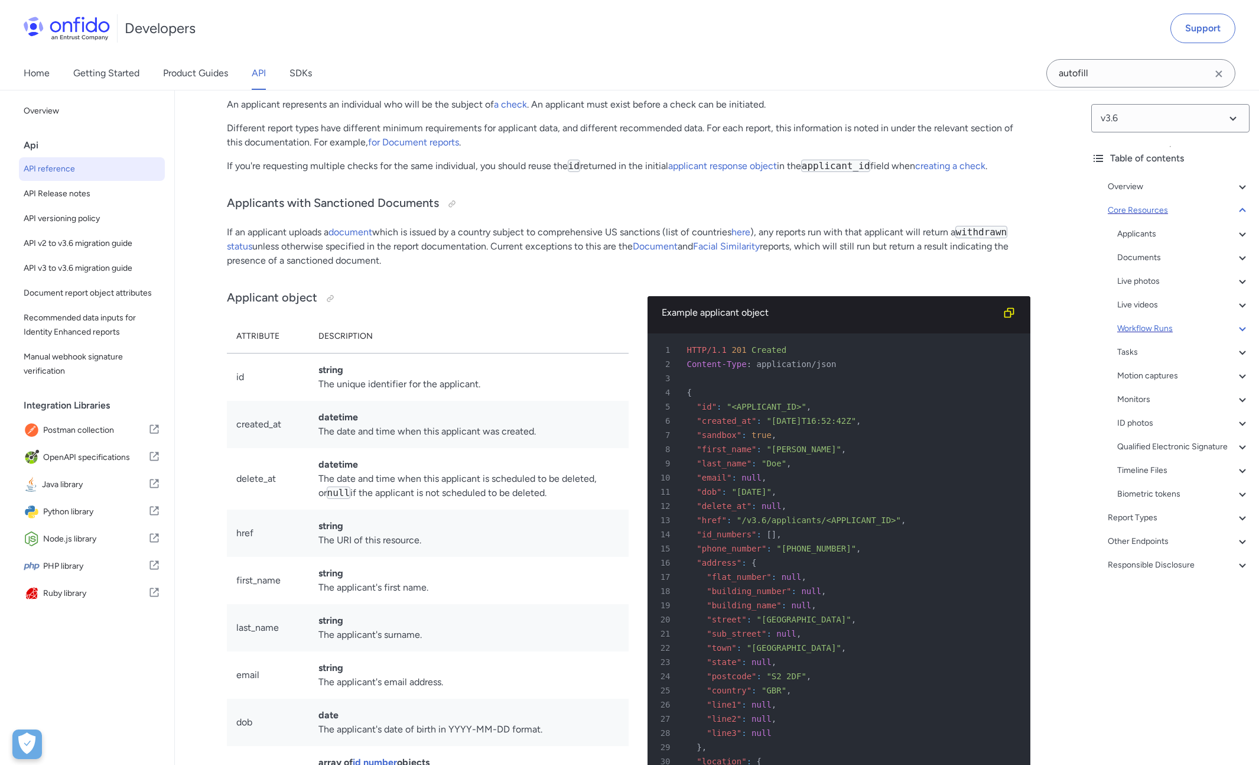
click at [1236, 330] on icon at bounding box center [1243, 329] width 14 height 14
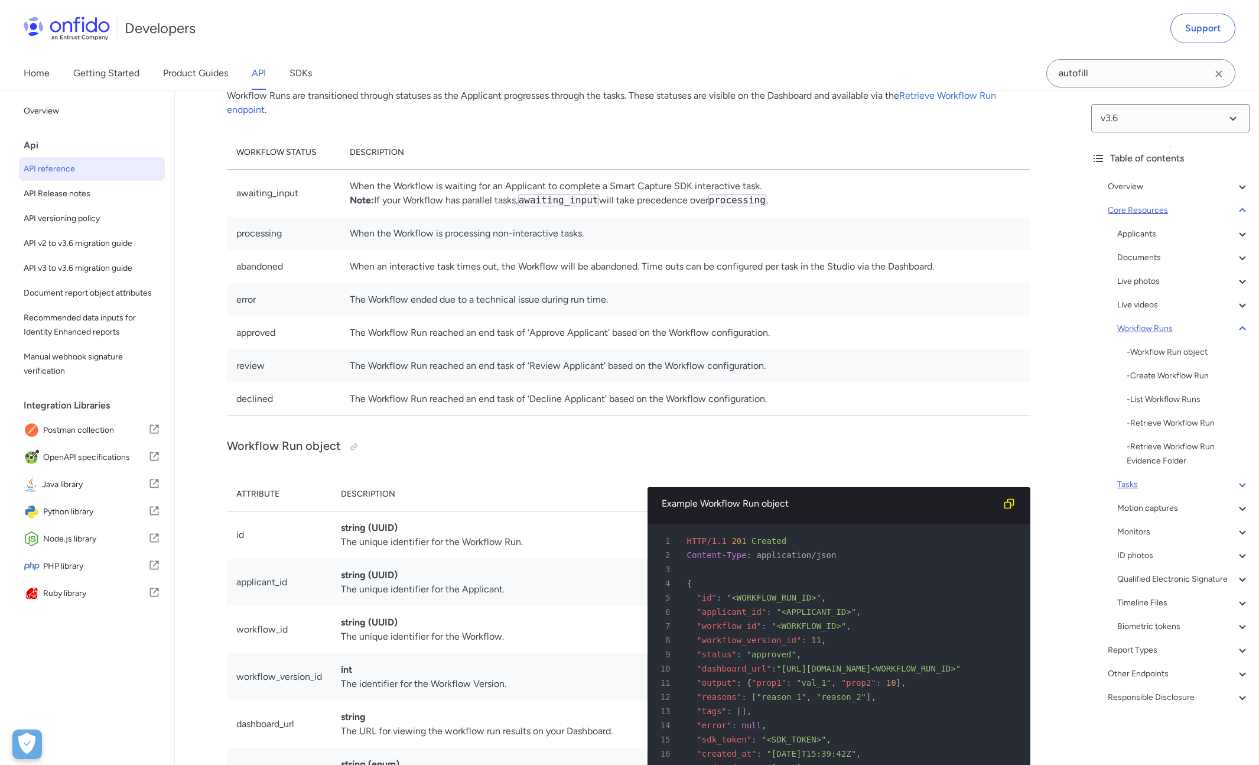
click at [1224, 483] on div "Tasks" at bounding box center [1184, 485] width 132 height 14
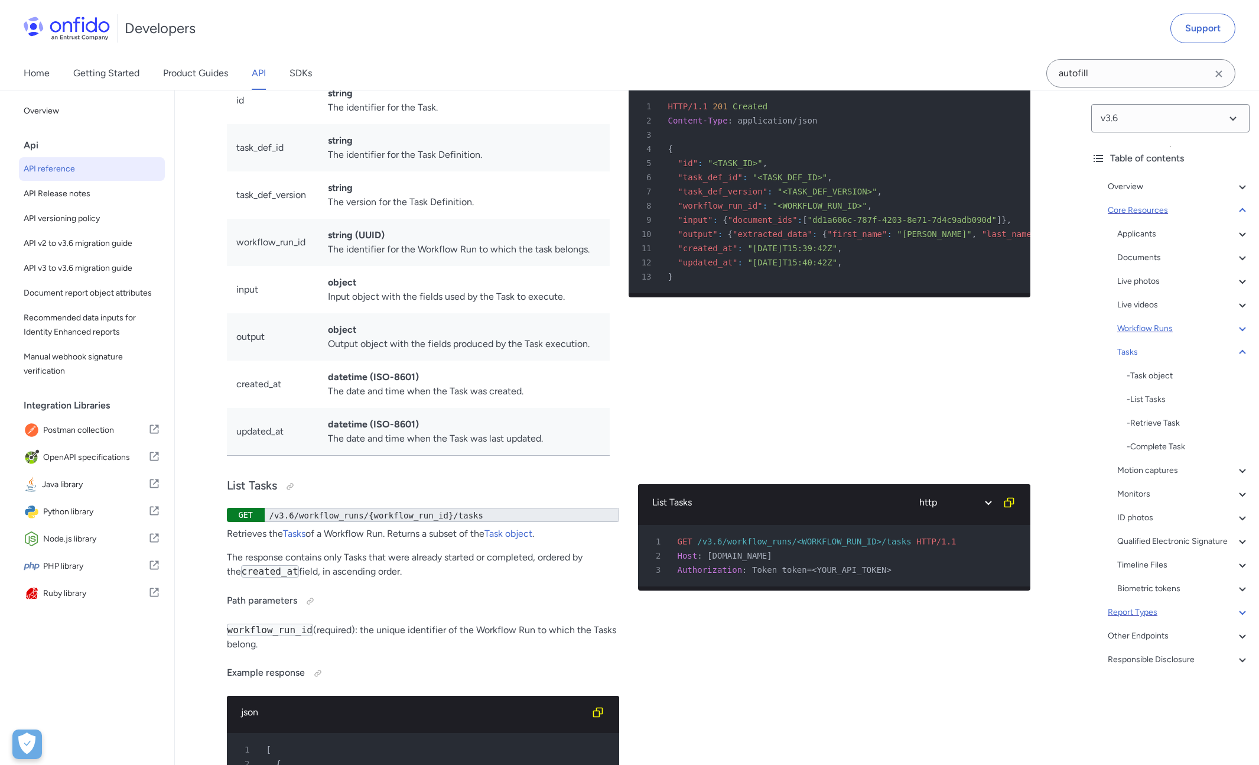
click at [1236, 619] on icon at bounding box center [1243, 612] width 14 height 14
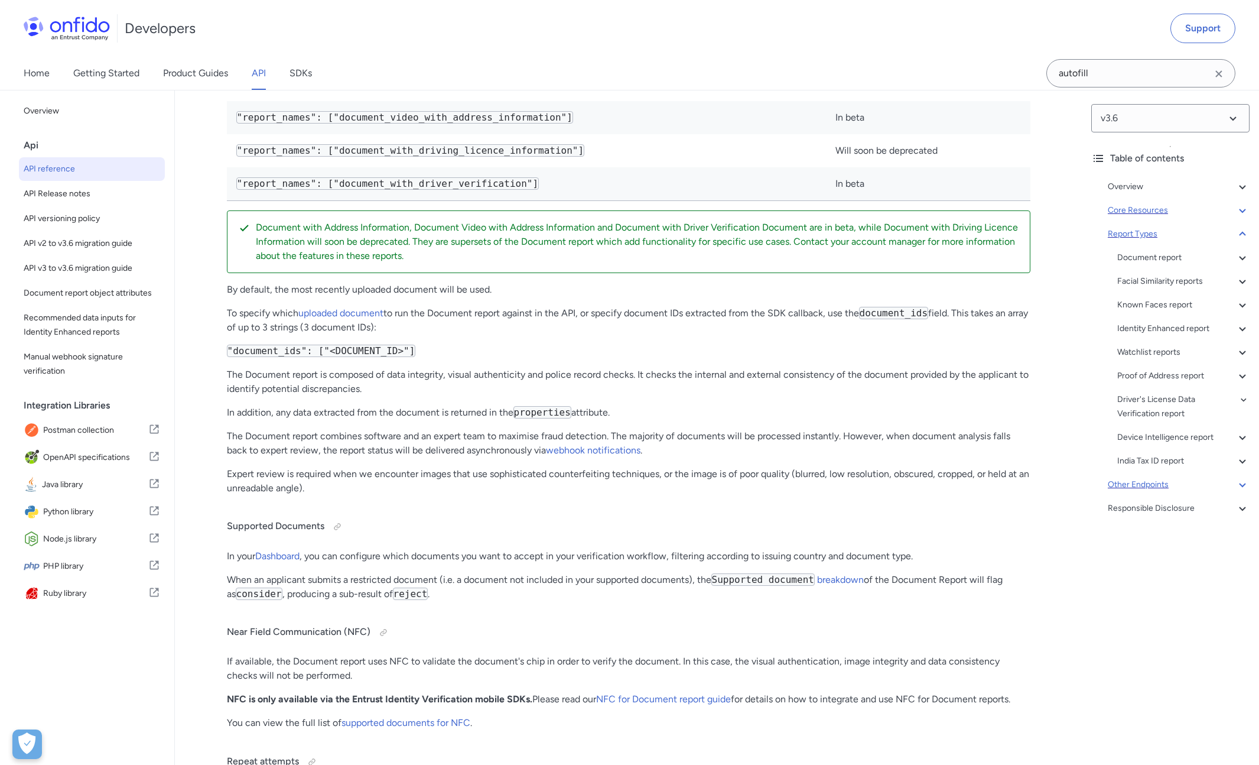
click at [1225, 478] on div "Other Endpoints" at bounding box center [1179, 485] width 142 height 14
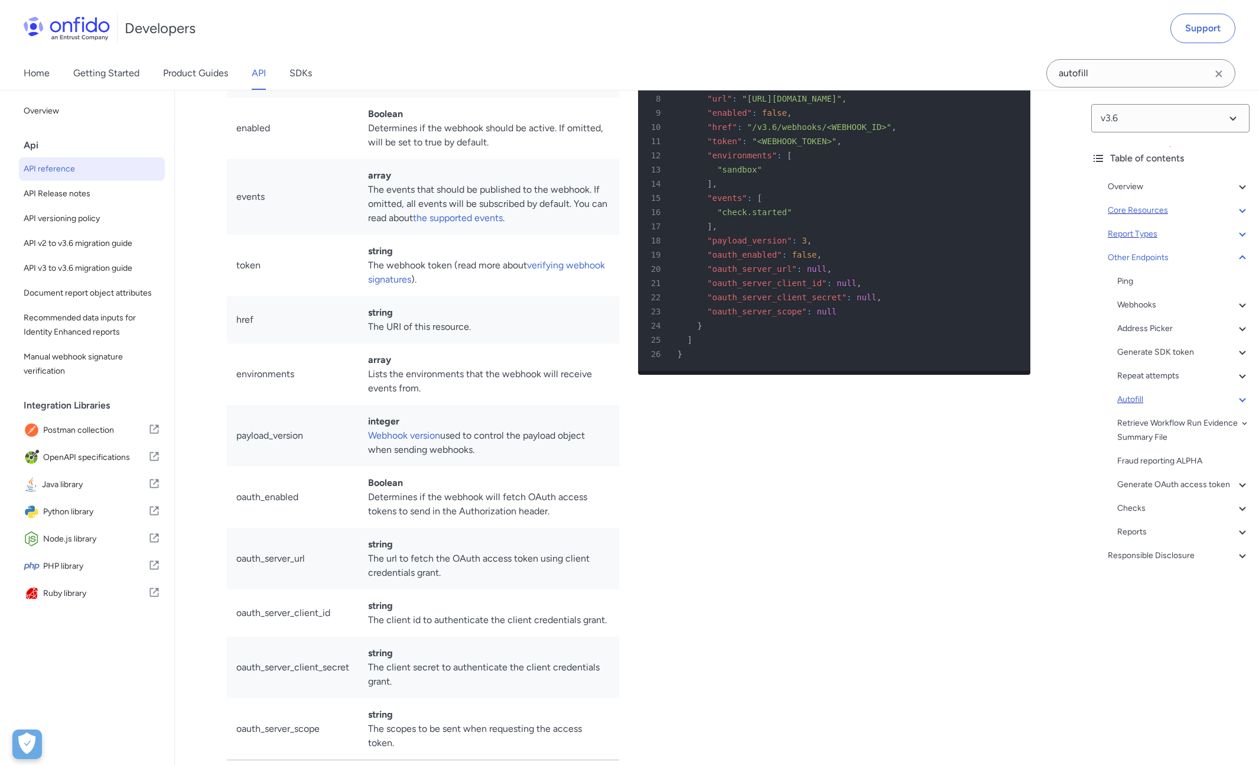
click at [1236, 395] on icon at bounding box center [1243, 399] width 14 height 14
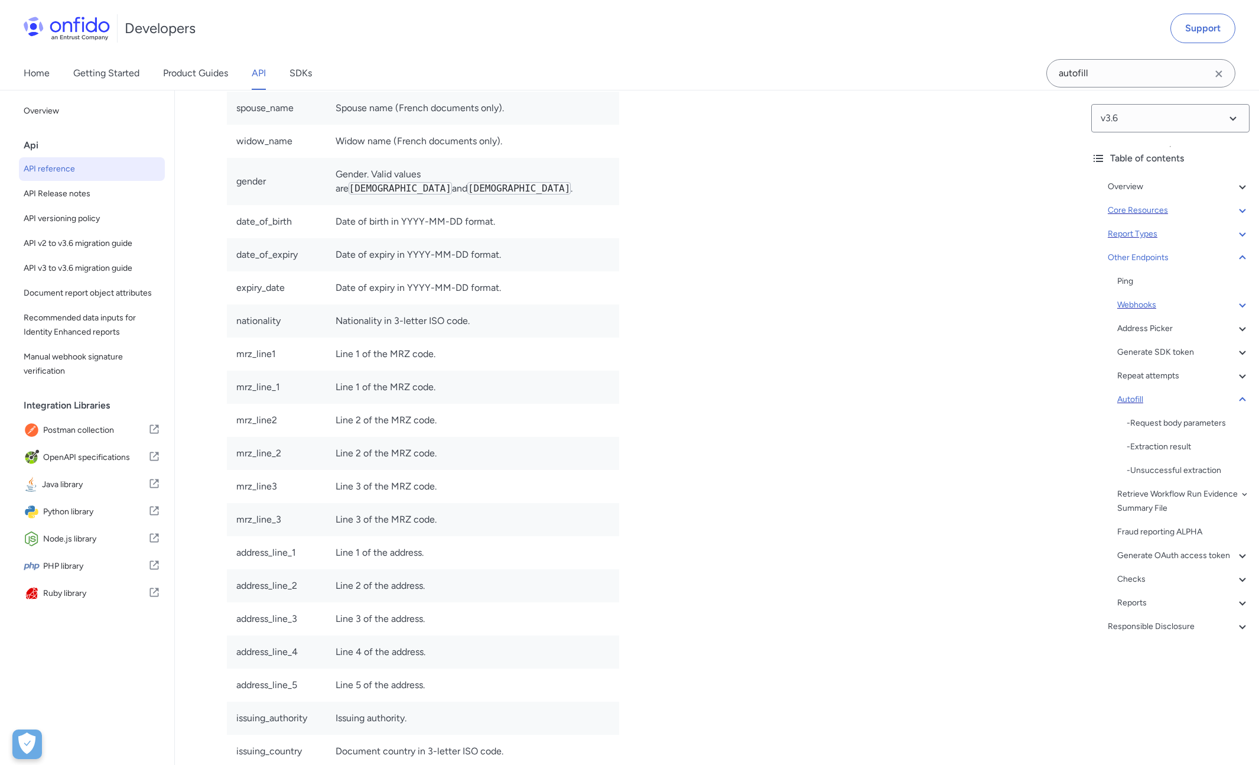
click at [1224, 306] on div "Webhooks" at bounding box center [1184, 305] width 132 height 14
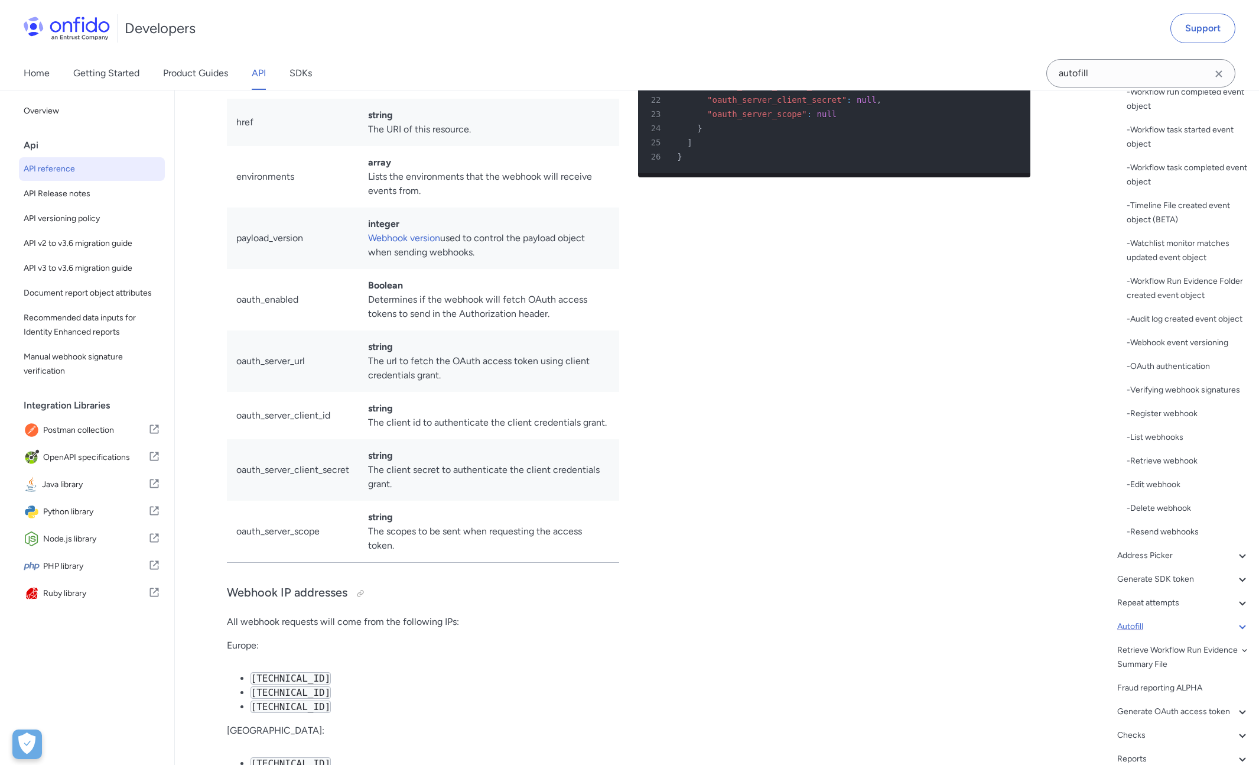
scroll to position [362, 0]
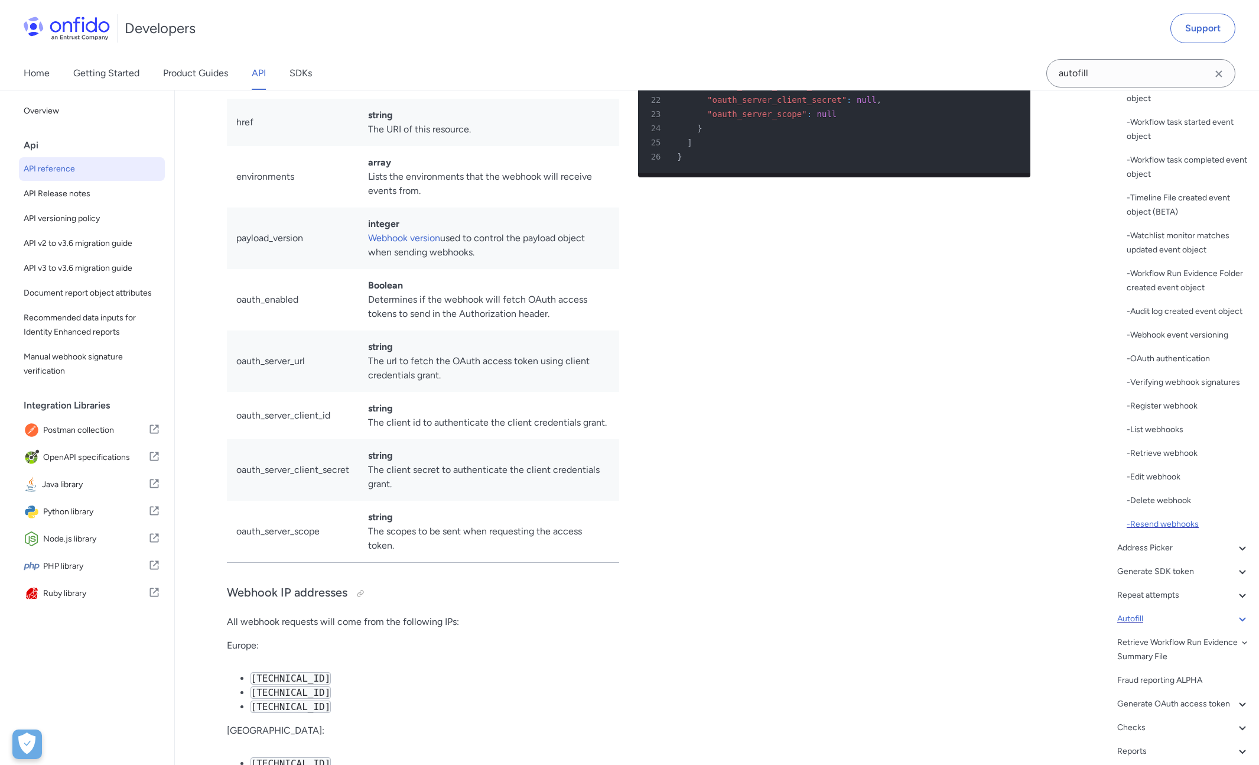
click at [1177, 531] on div "- Resend webhooks" at bounding box center [1188, 524] width 123 height 14
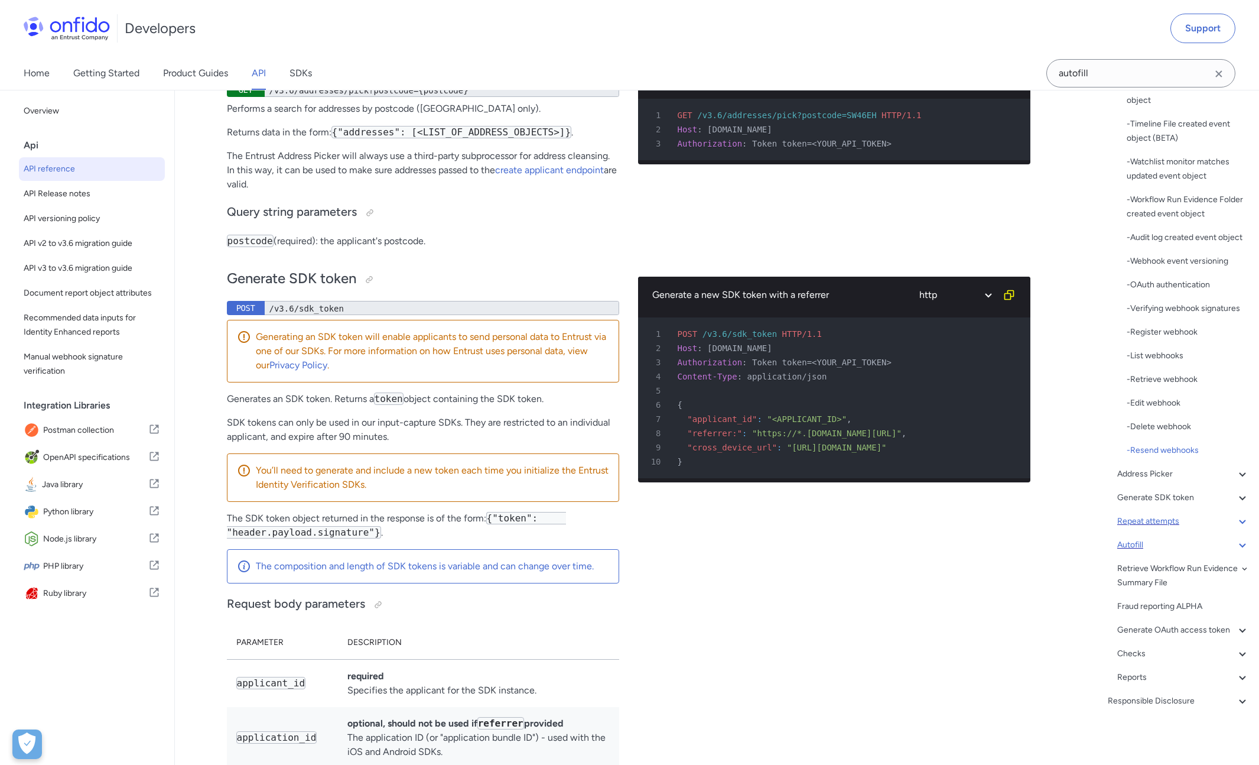
scroll to position [479, 0]
click at [1190, 538] on div "Autofill" at bounding box center [1184, 545] width 132 height 14
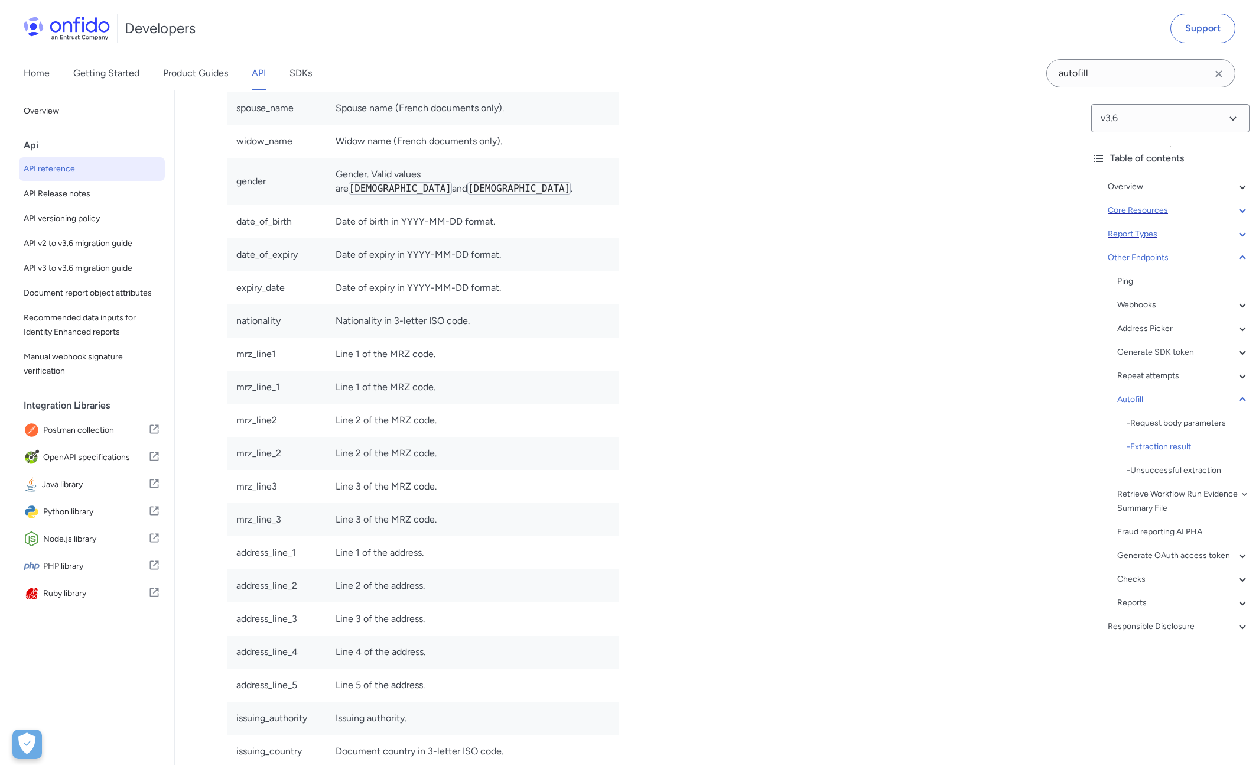
click at [1155, 444] on div "- Extraction result" at bounding box center [1188, 447] width 123 height 14
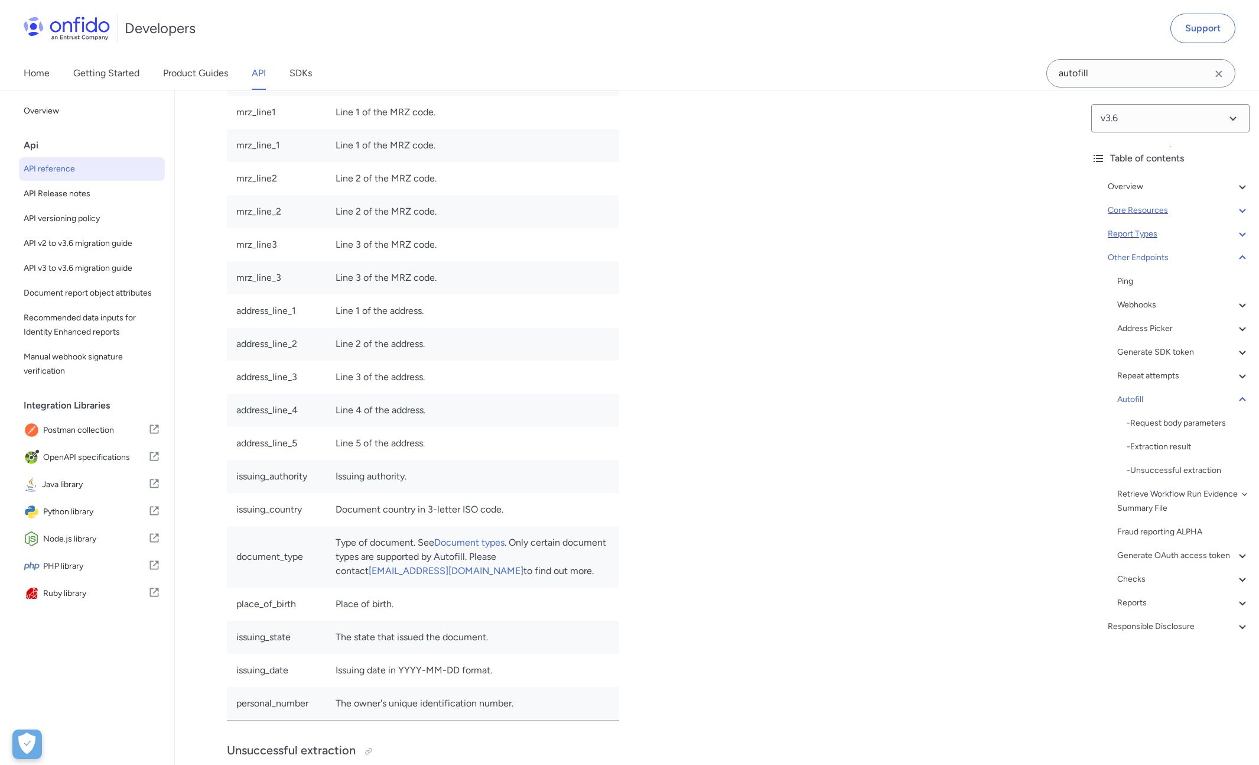
scroll to position [99799, 0]
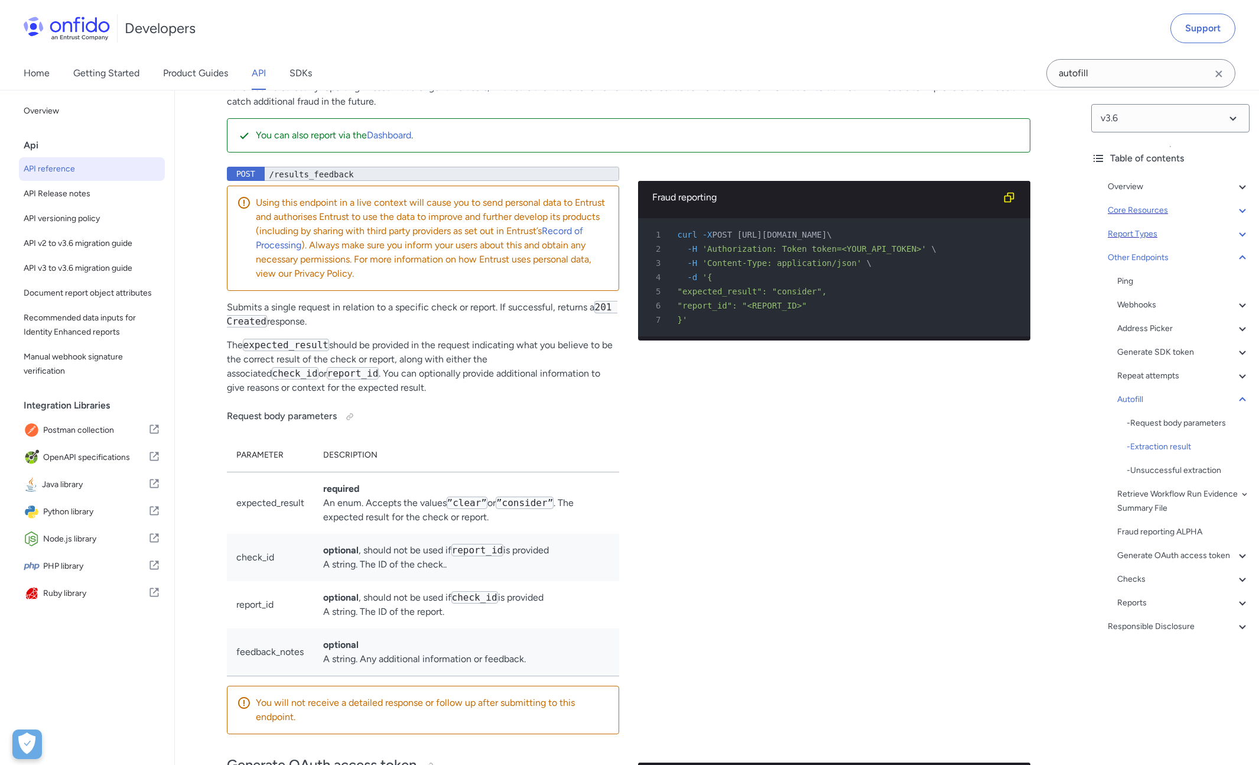
scroll to position [101453, 0]
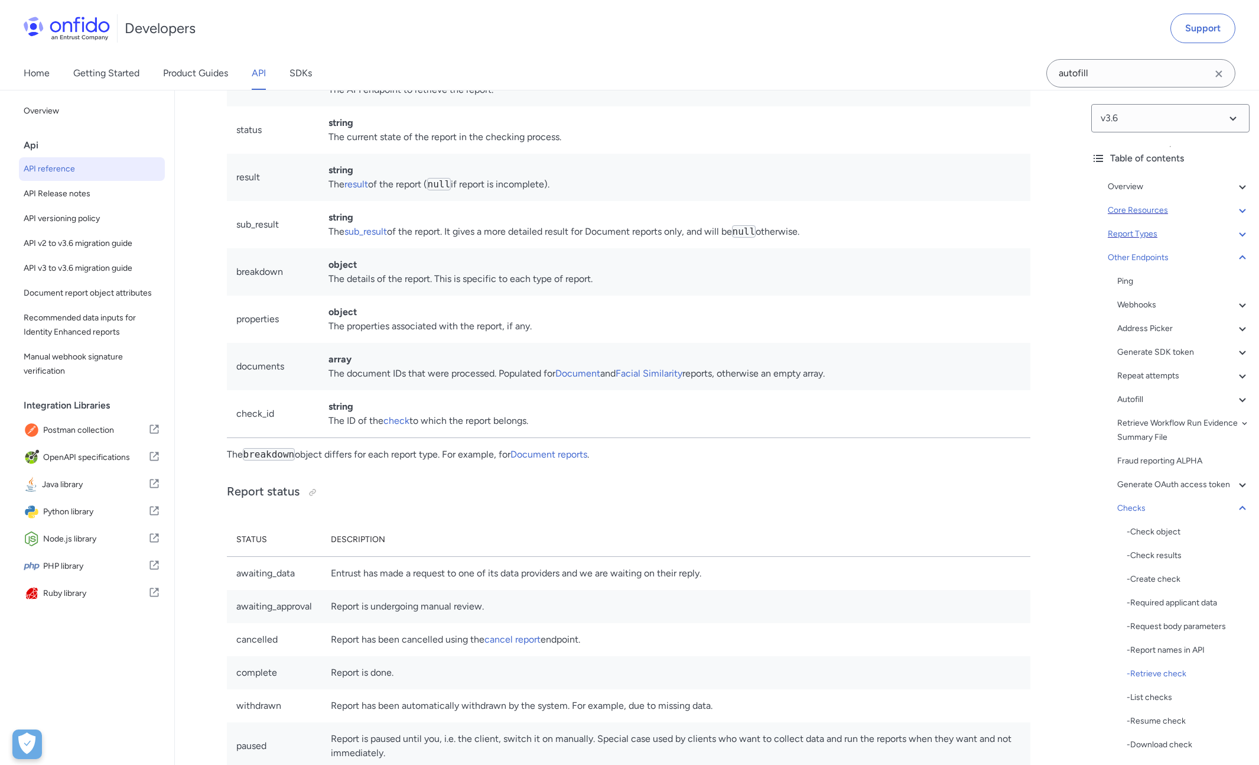
scroll to position [108433, 0]
click at [1237, 398] on icon at bounding box center [1243, 399] width 14 height 14
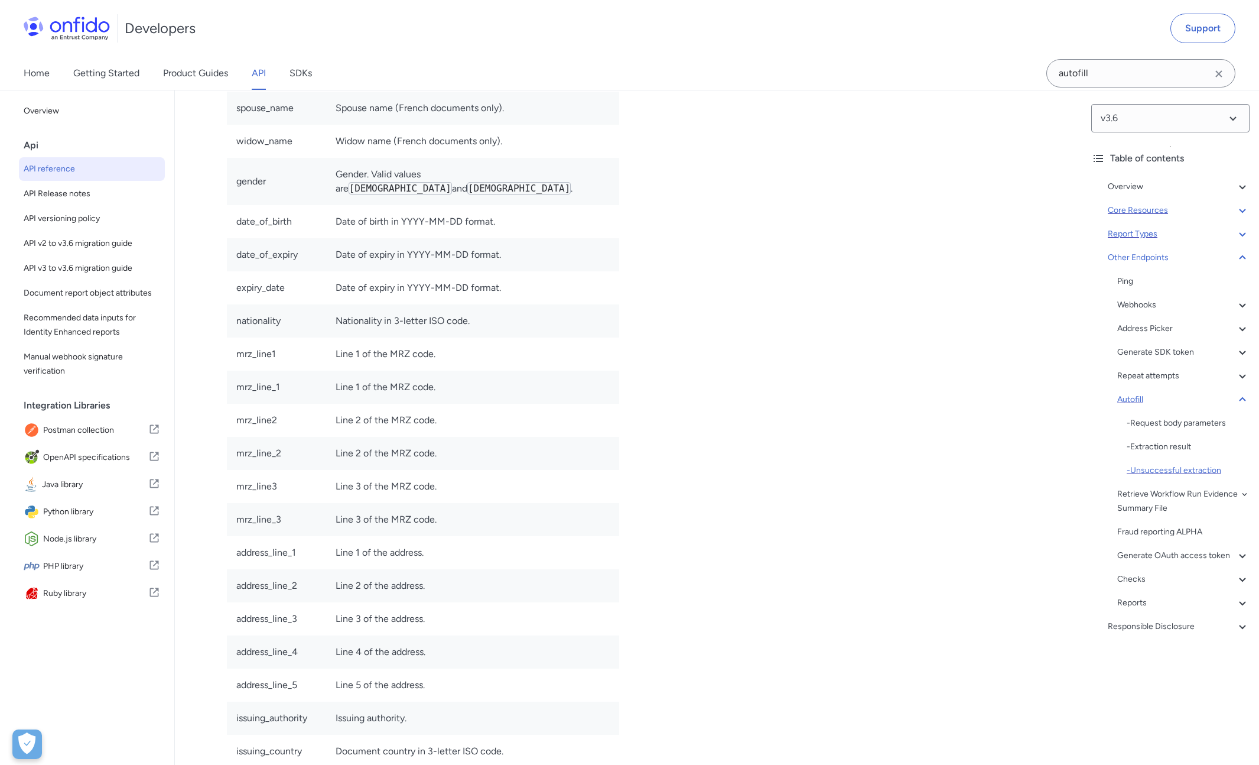
click at [1175, 468] on div "- Unsuccessful extraction" at bounding box center [1188, 470] width 123 height 14
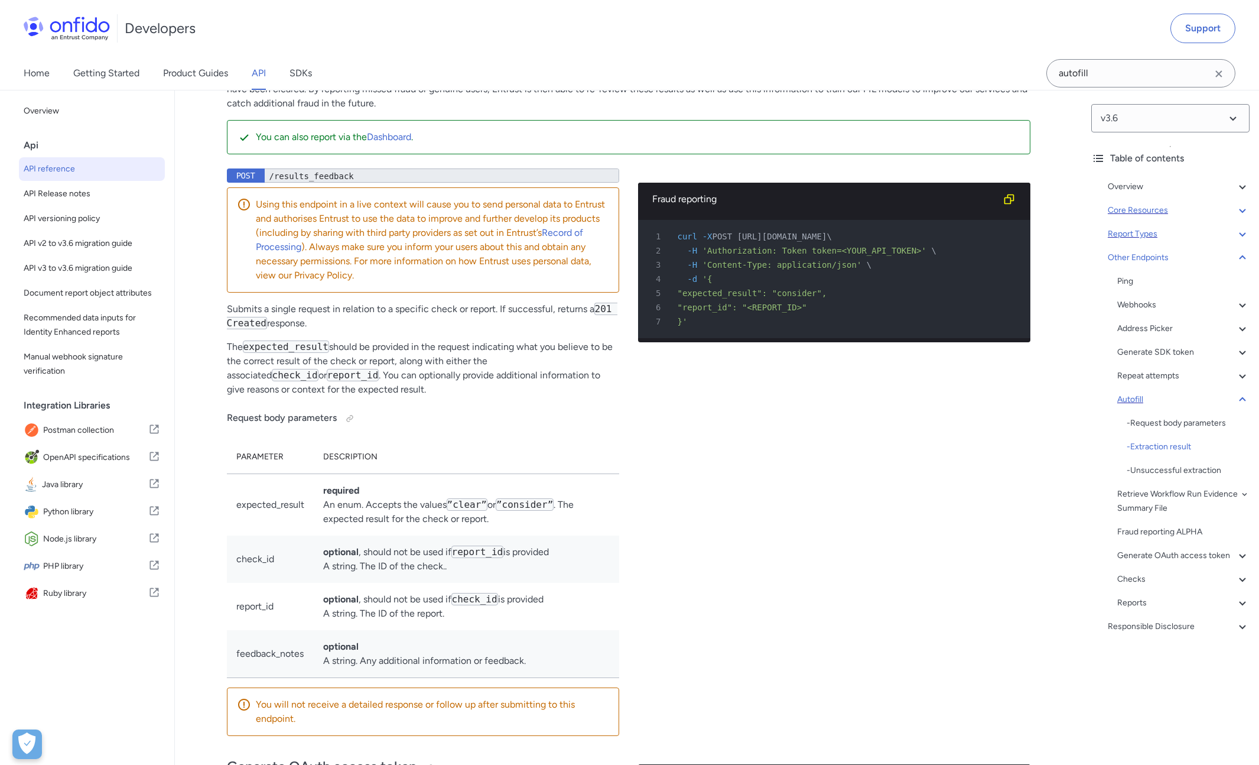
scroll to position [101449, 0]
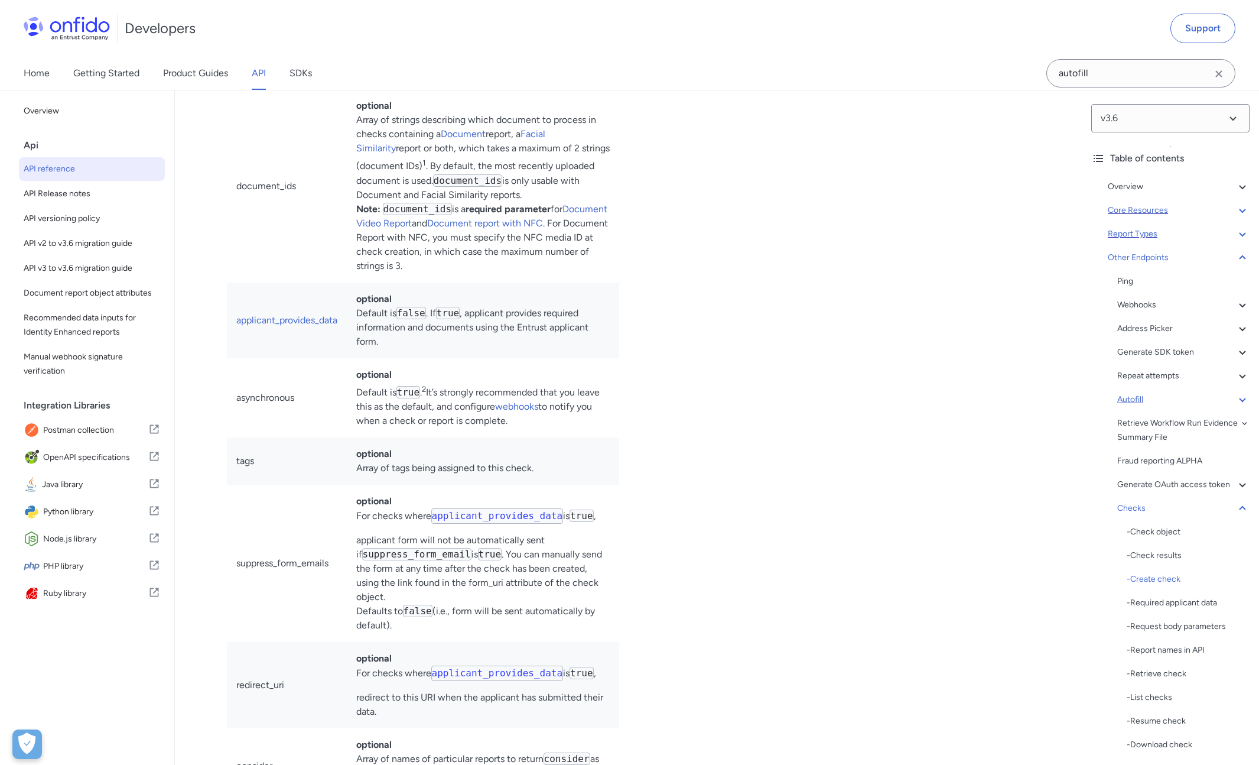
scroll to position [105005, 0]
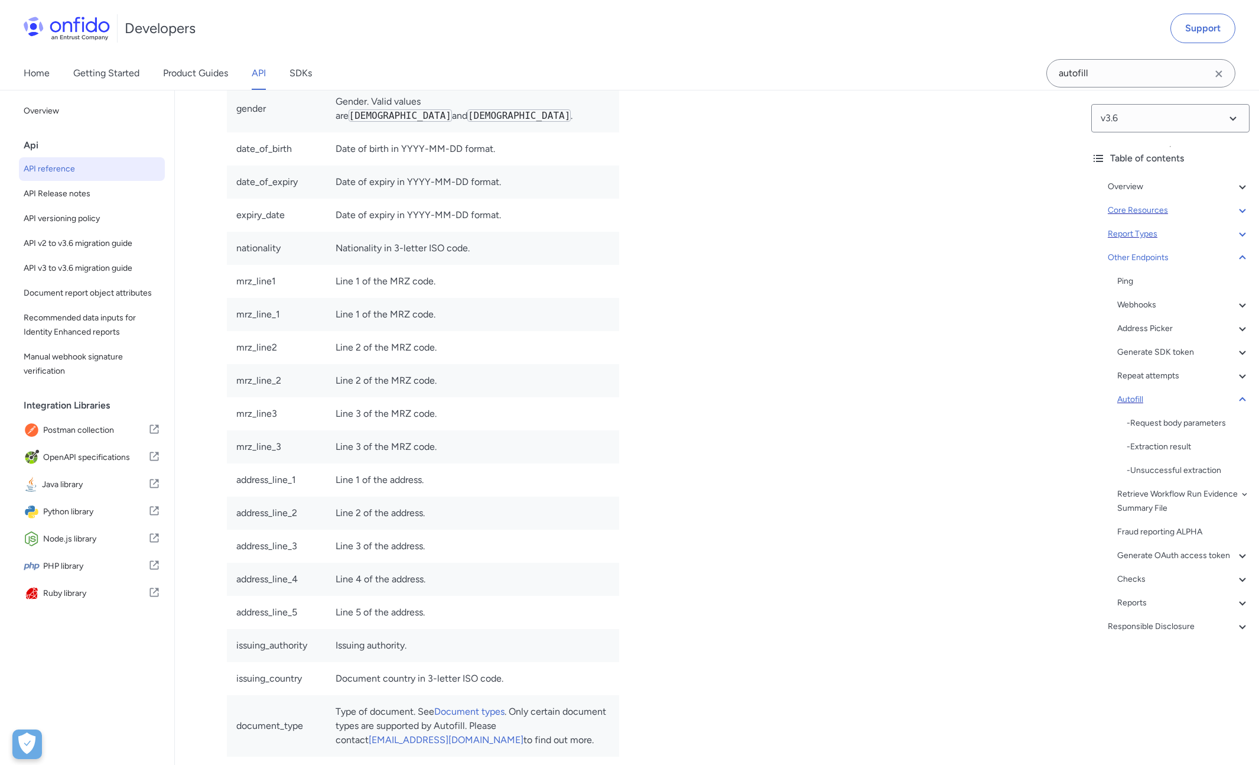
scroll to position [99634, 0]
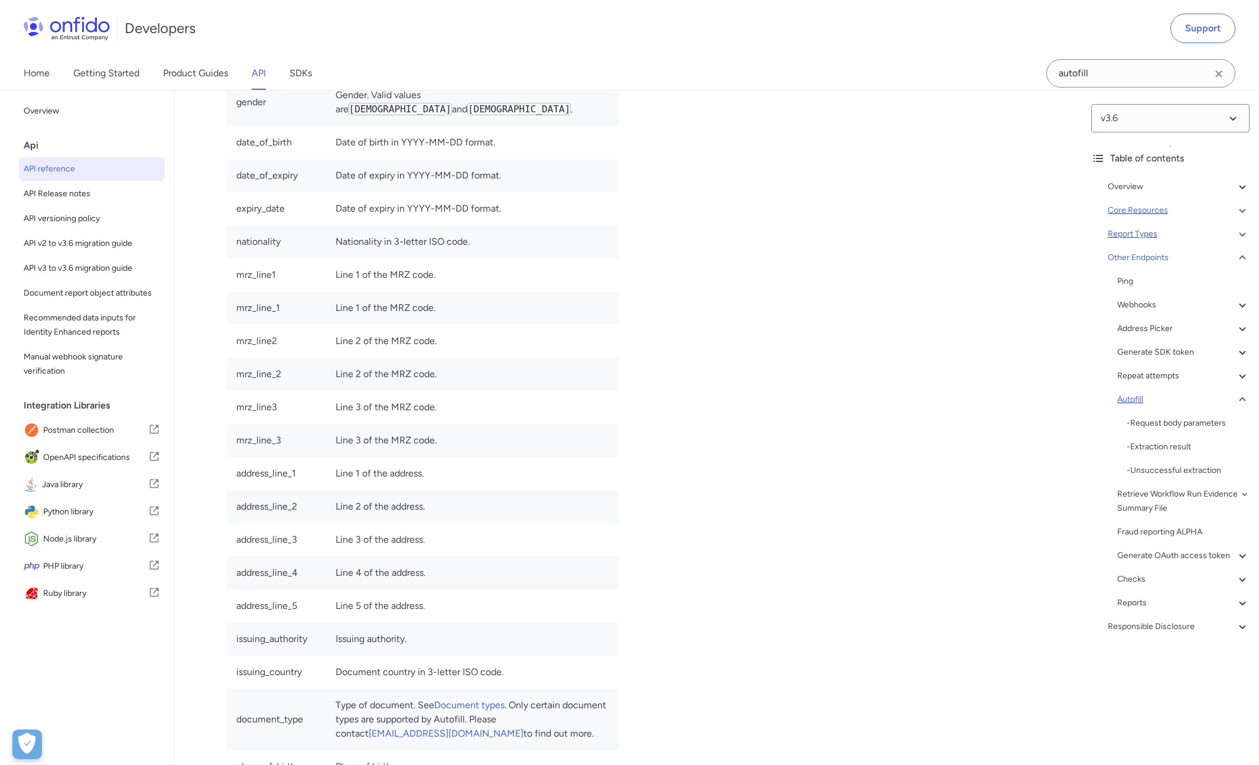
drag, startPoint x: 364, startPoint y: 222, endPoint x: 226, endPoint y: 210, distance: 138.8
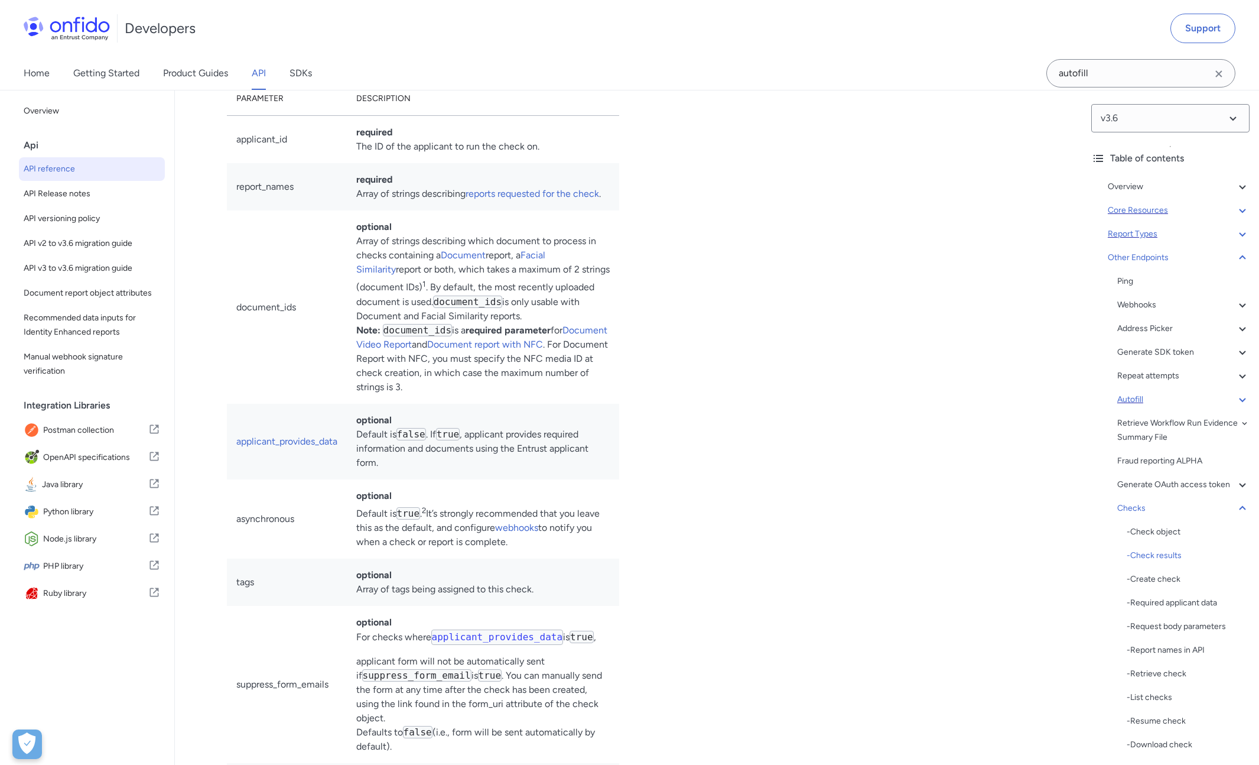
scroll to position [104900, 0]
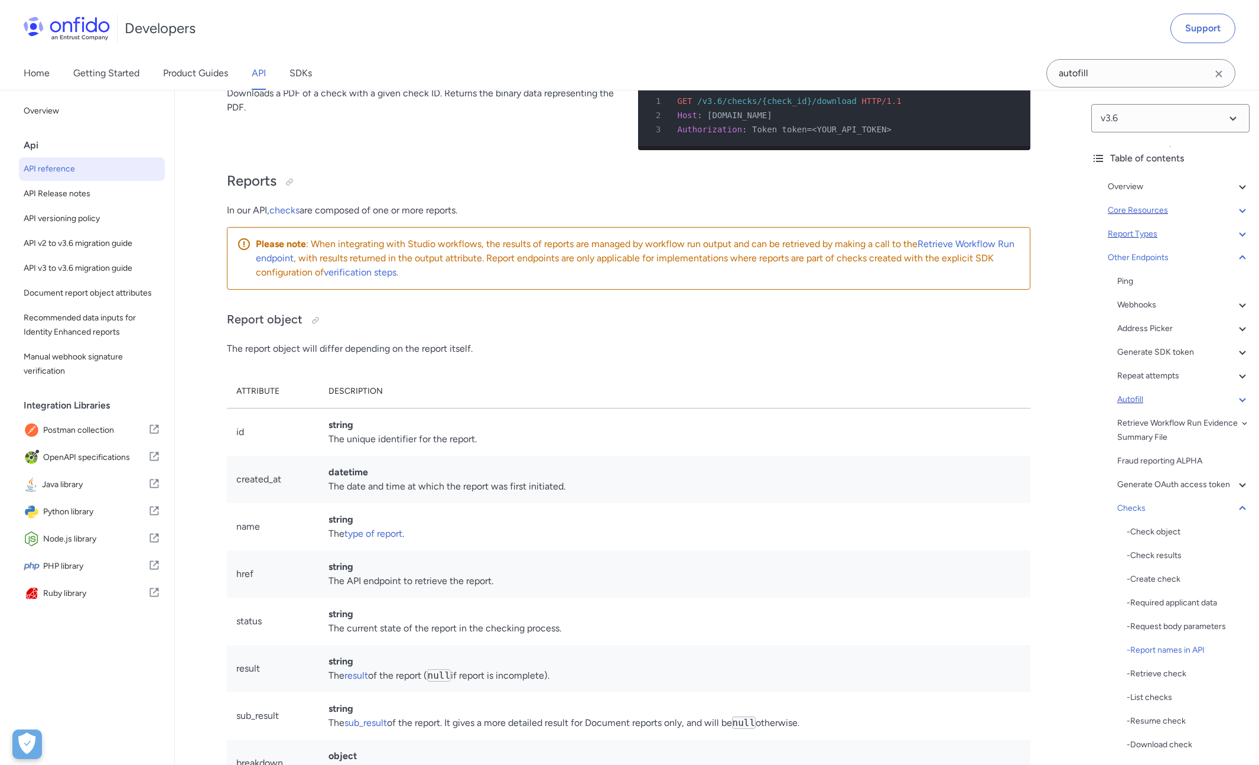
scroll to position [107150, 0]
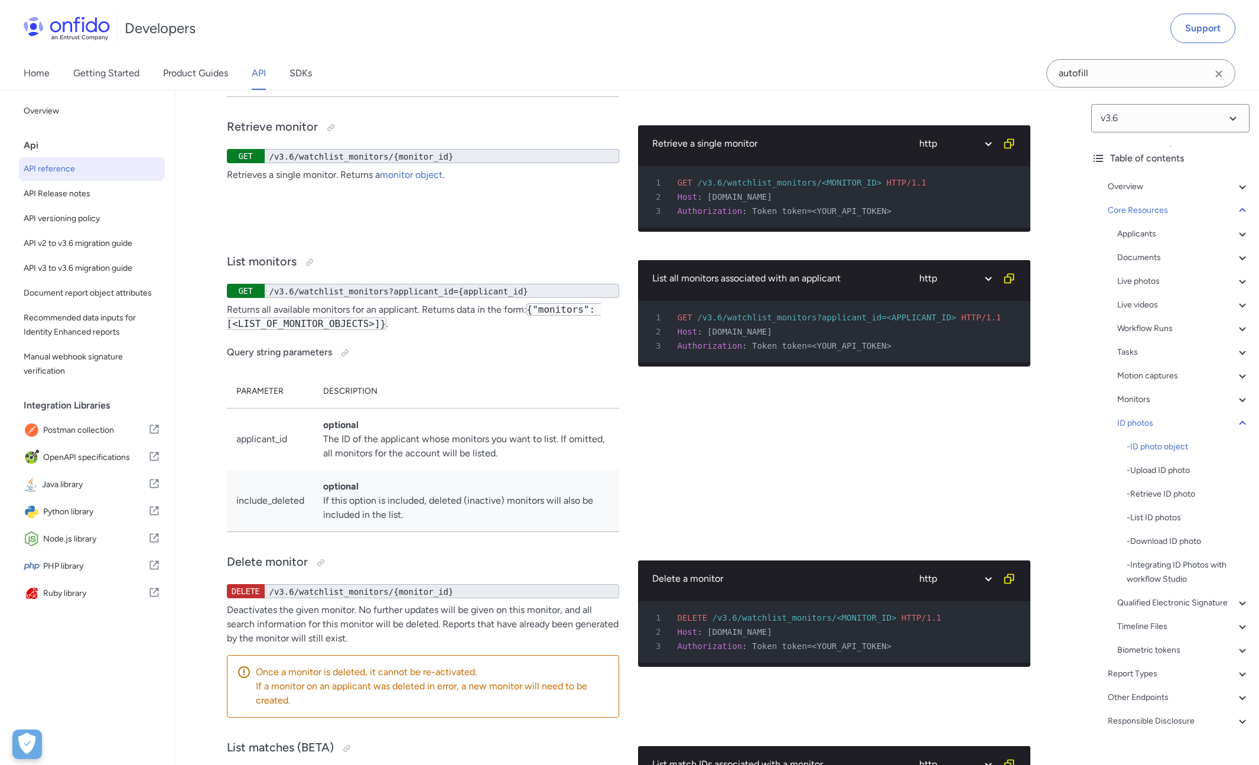
scroll to position [33865, 0]
